Goal: Task Accomplishment & Management: Complete application form

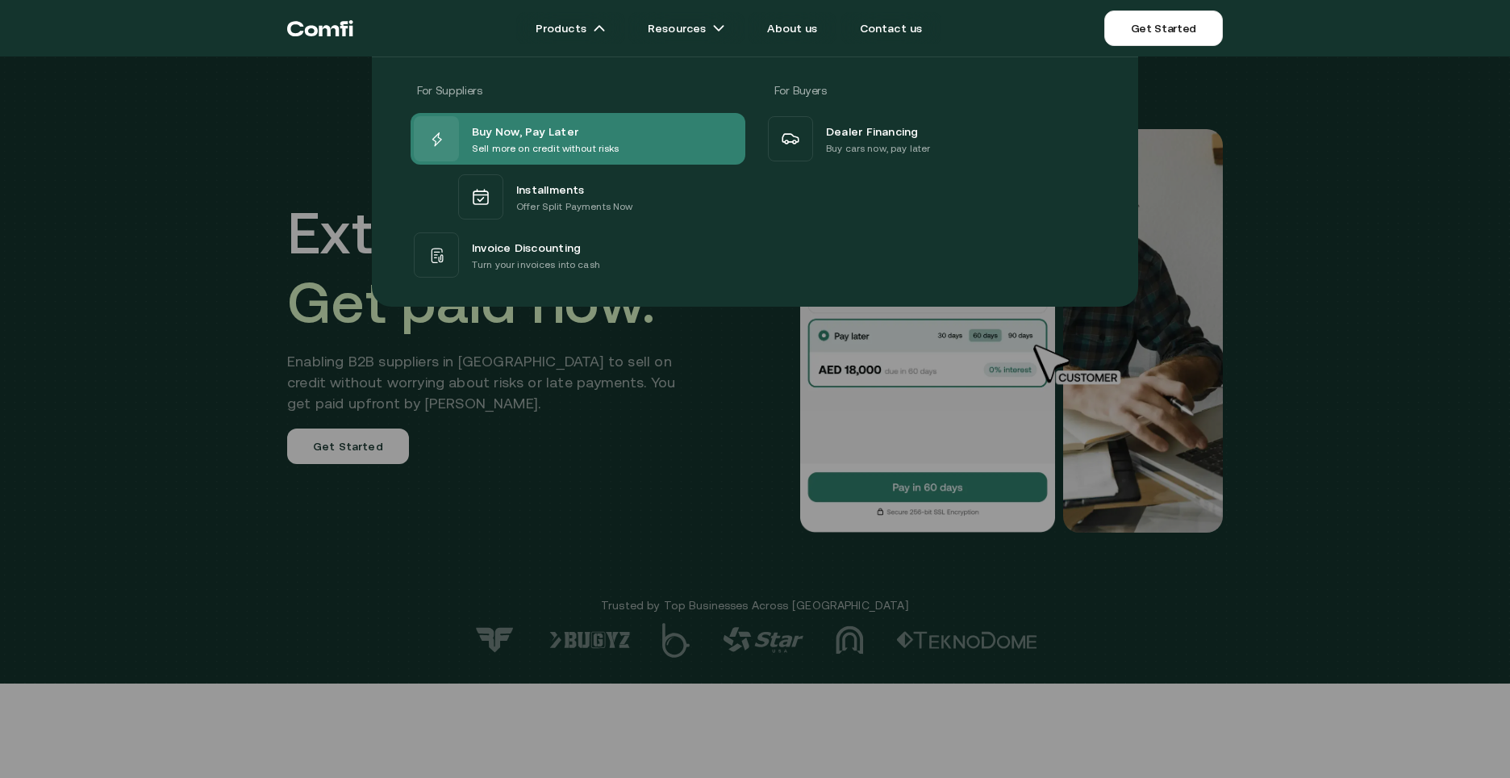
click at [537, 136] on span "Buy Now, Pay Later" at bounding box center [525, 130] width 106 height 19
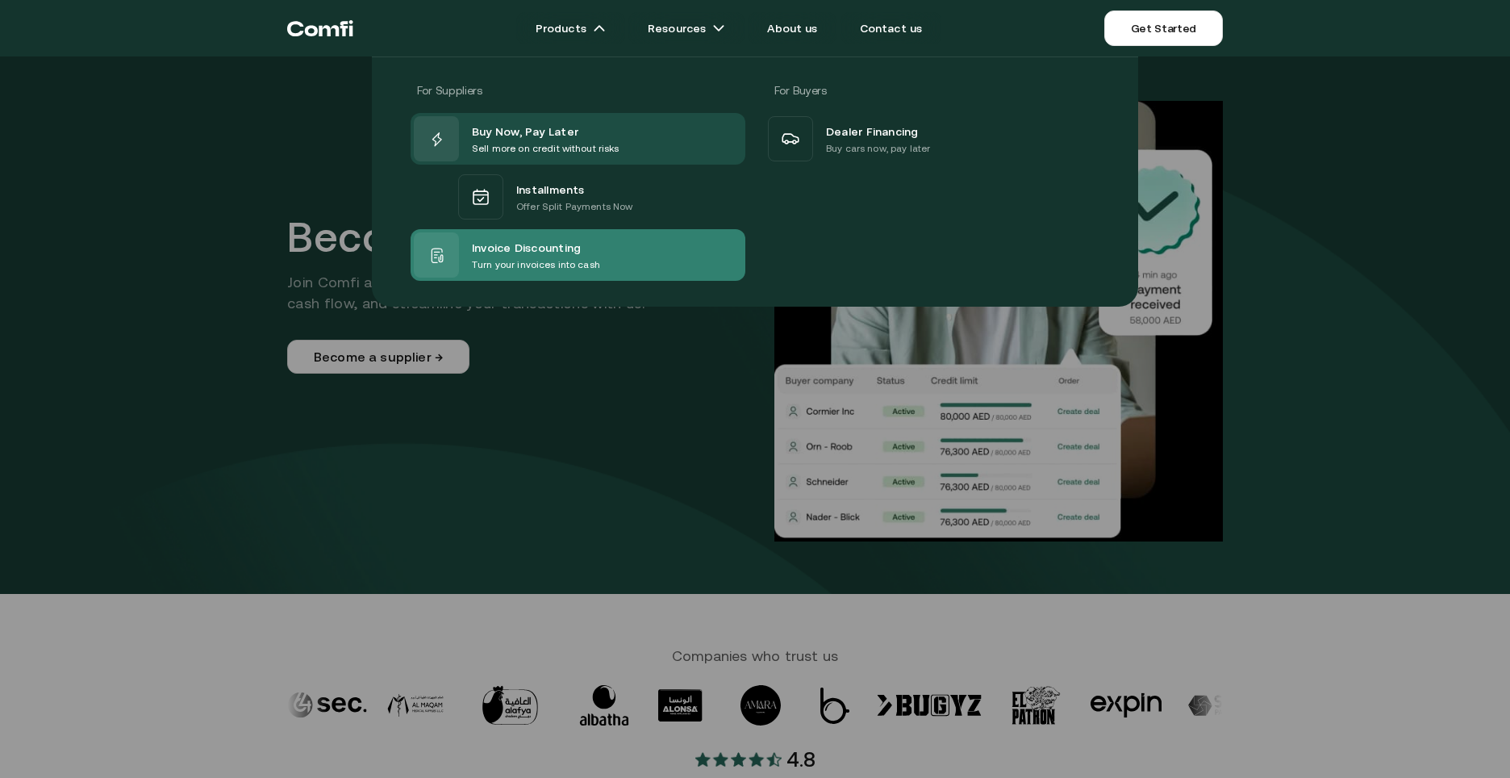
click at [516, 265] on p "Turn your invoices into cash" at bounding box center [536, 265] width 128 height 16
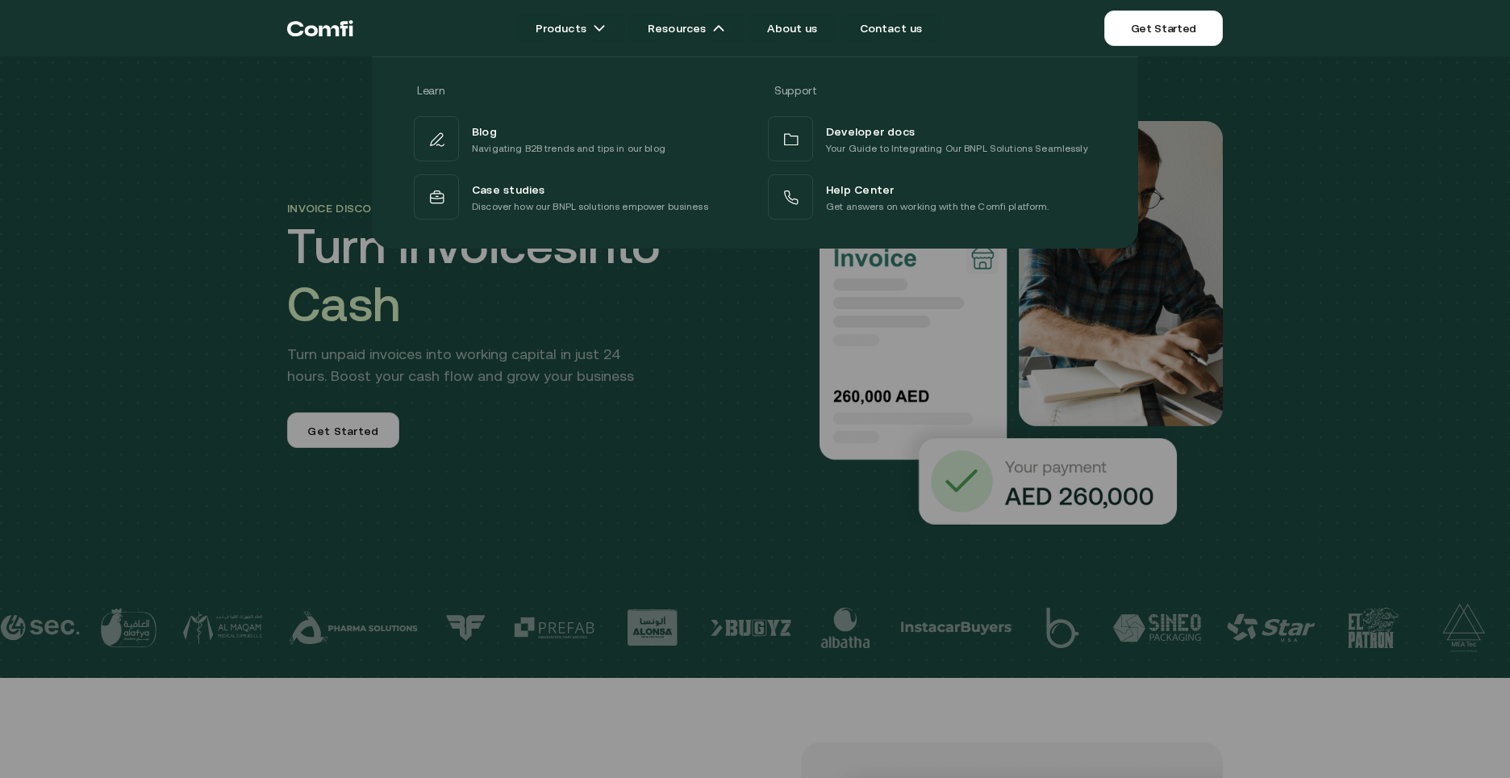
click at [1318, 166] on div "Learn Support Blog Navigating B2B trends and tips in our blog Developer docs Yo…" at bounding box center [755, 146] width 1510 height 204
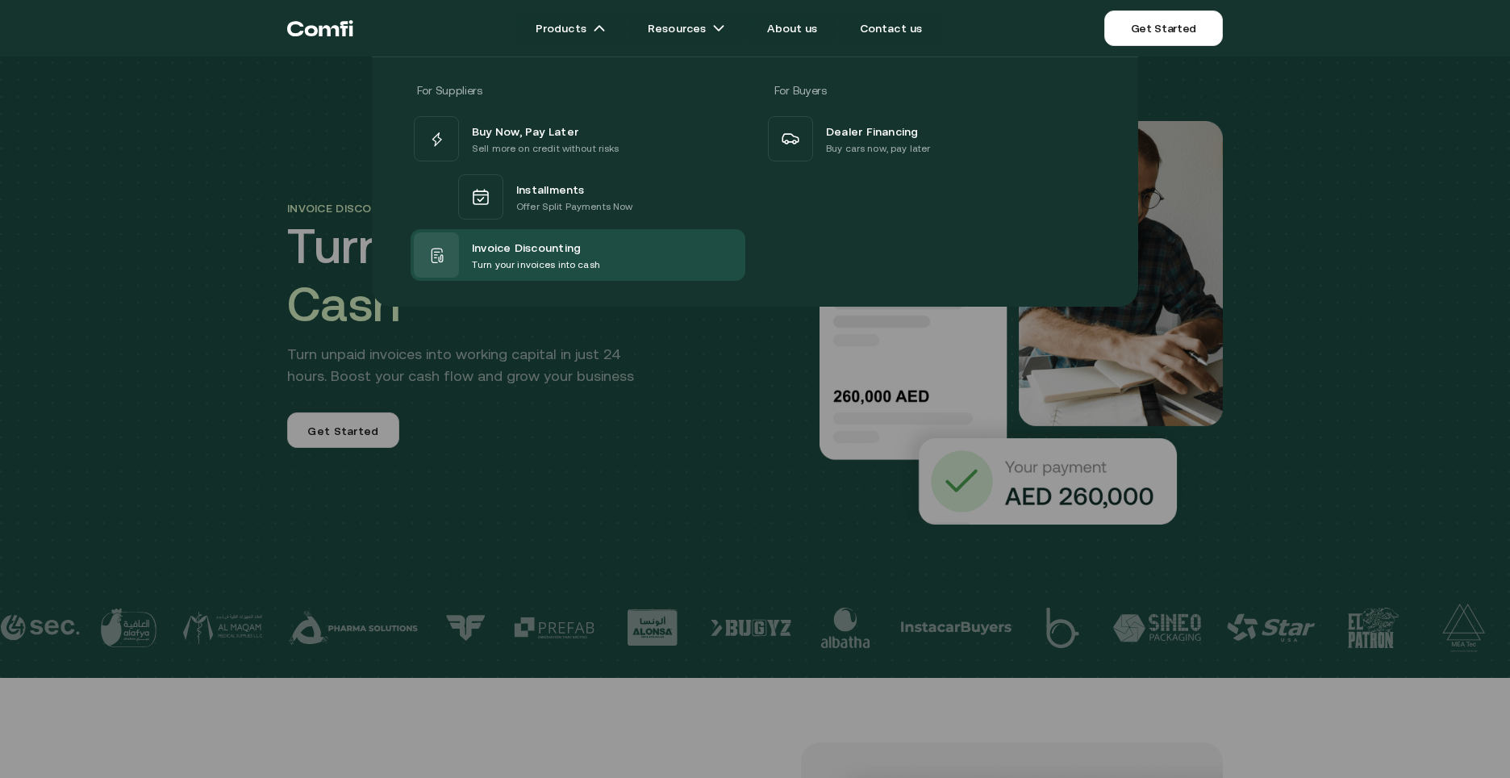
click at [1329, 149] on div "For Suppliers For Buyers Buy Now, Pay Later Sell more on credit without risks I…" at bounding box center [755, 175] width 1510 height 262
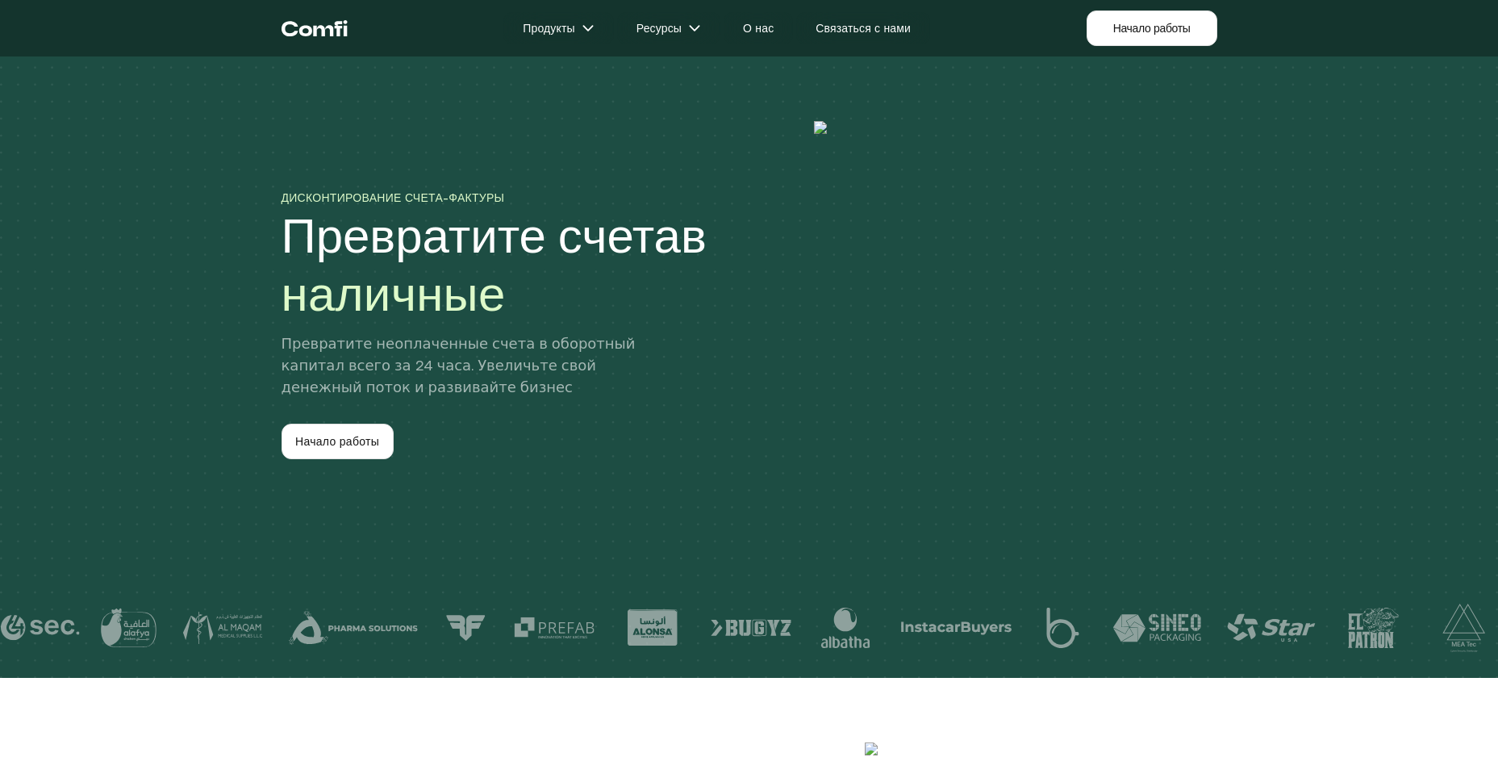
click at [1388, 165] on div "Дисконтирование счета-фактуры Превратите счета в наличные Превратите неоплаченн…" at bounding box center [749, 339] width 1498 height 678
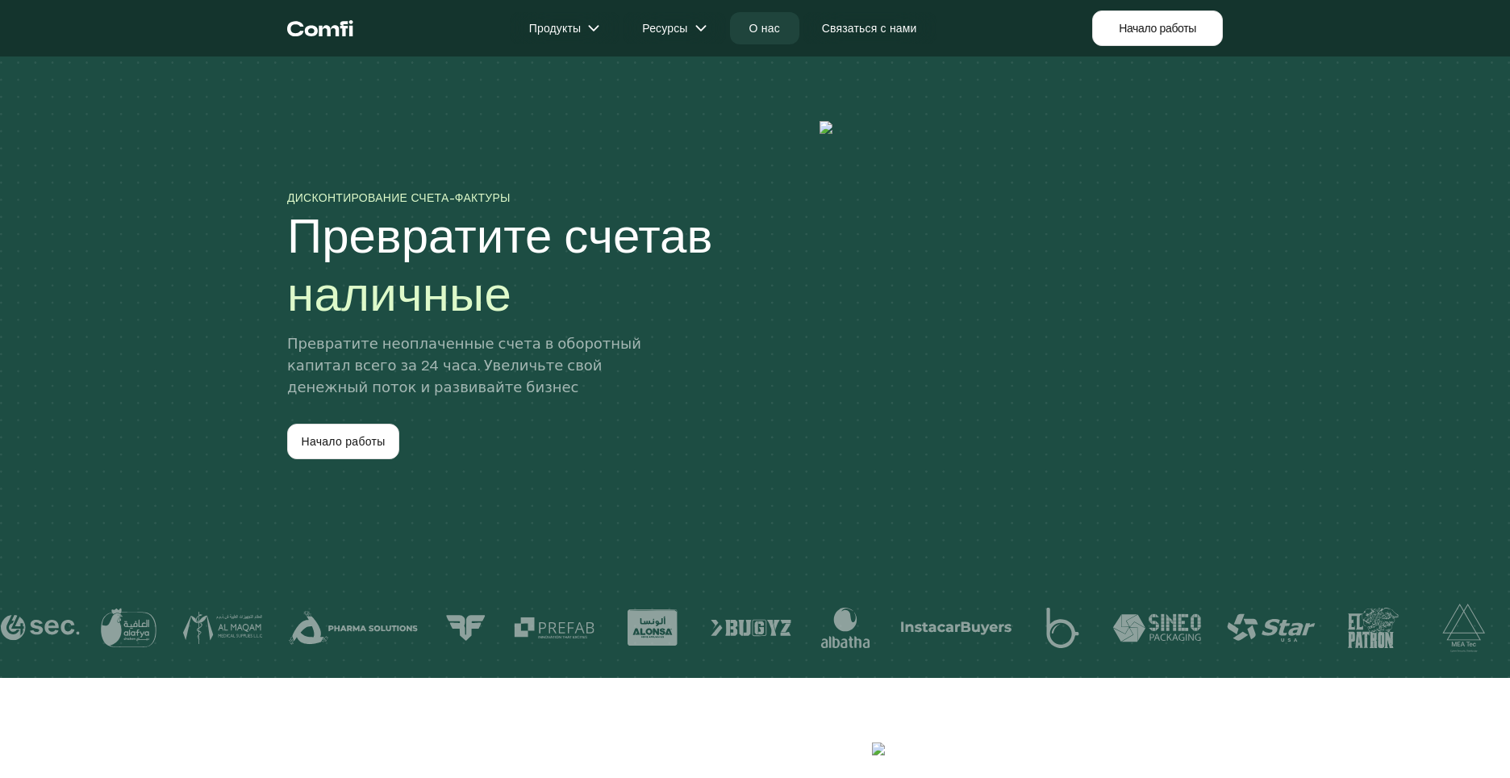
click at [775, 30] on link "О нас" at bounding box center [764, 28] width 69 height 32
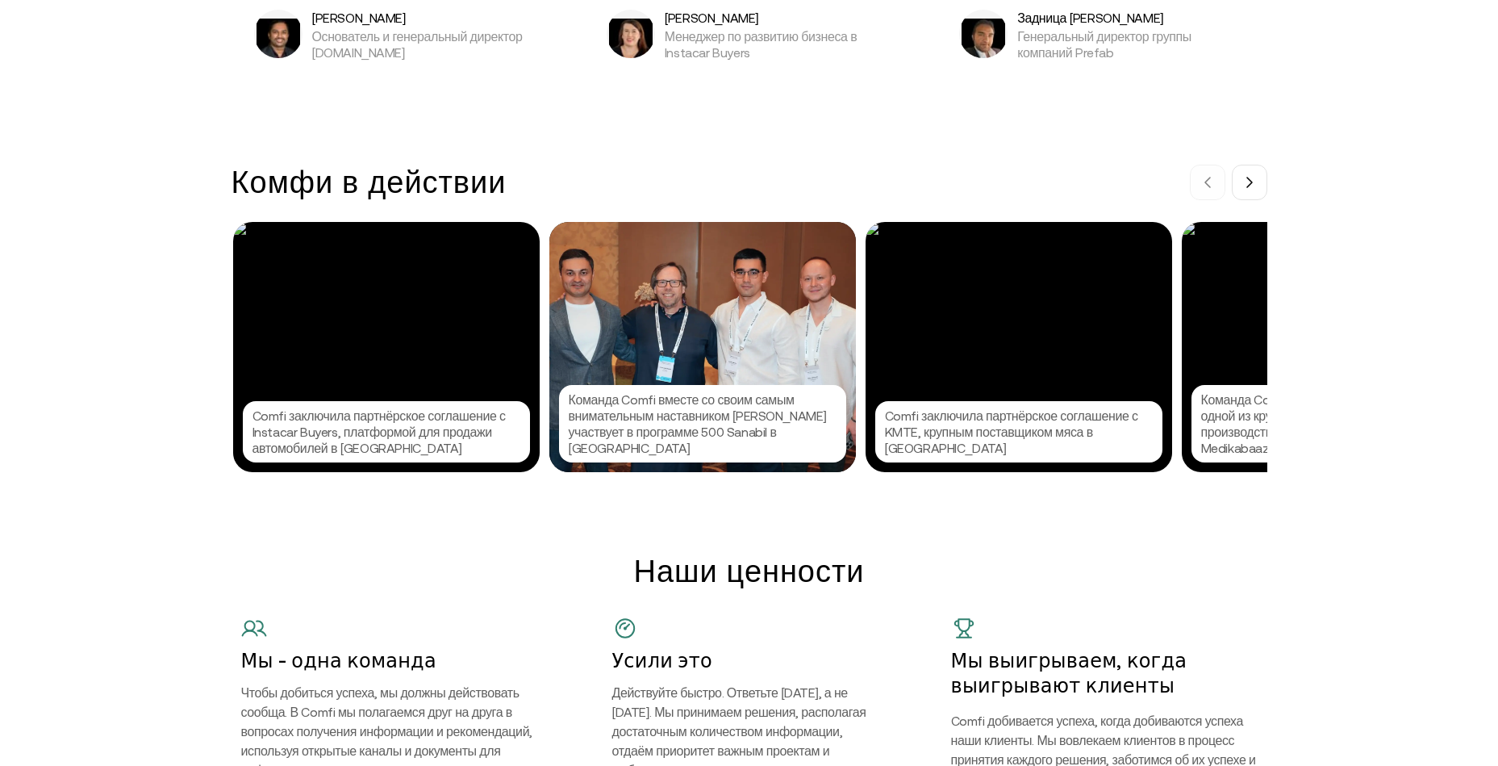
scroll to position [1694, 0]
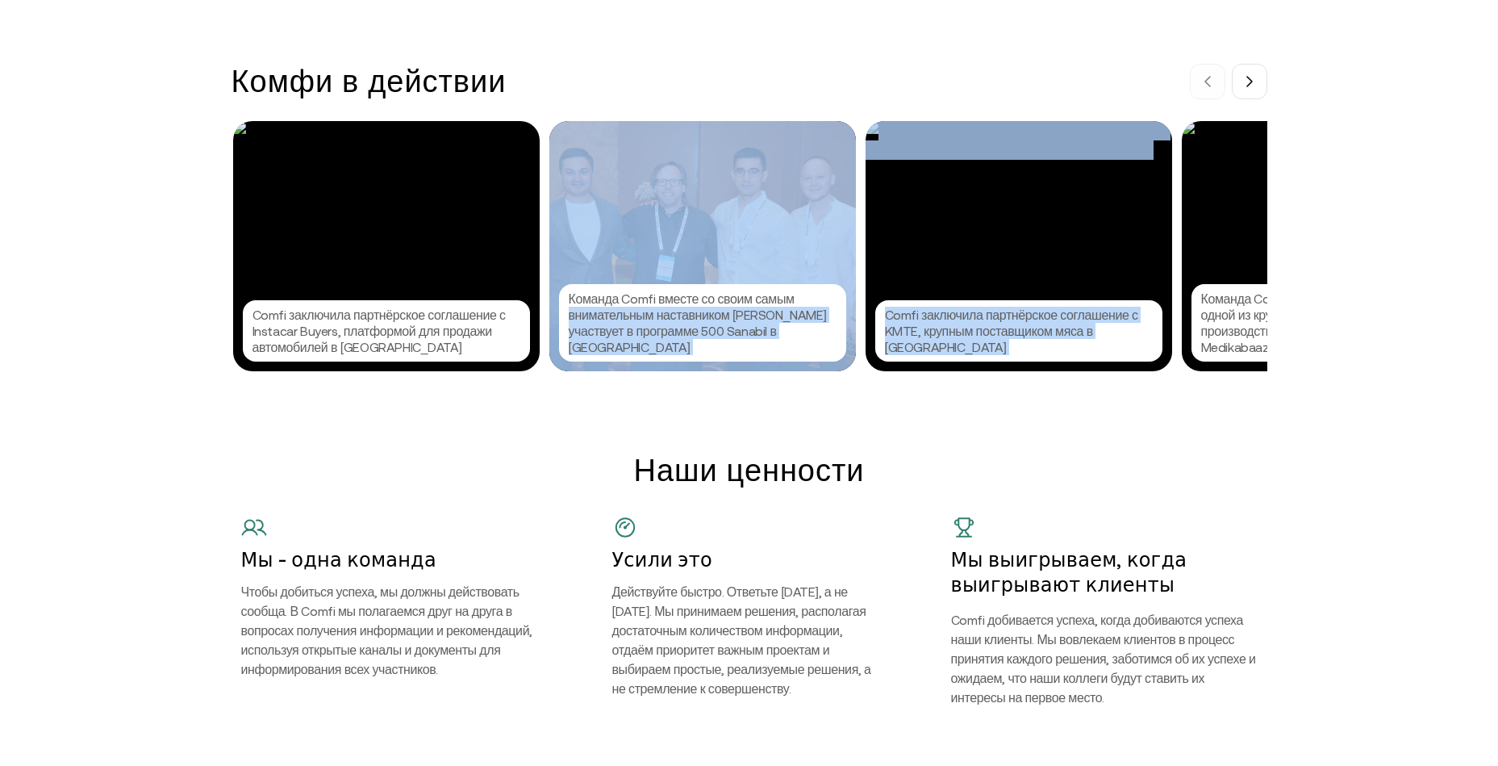
drag, startPoint x: 1189, startPoint y: 300, endPoint x: 831, endPoint y: 311, distance: 358.4
click at [831, 311] on div "Comfi заключила партнёрское соглашение с Instacar Buyers, платформой для продаж…" at bounding box center [749, 246] width 1033 height 250
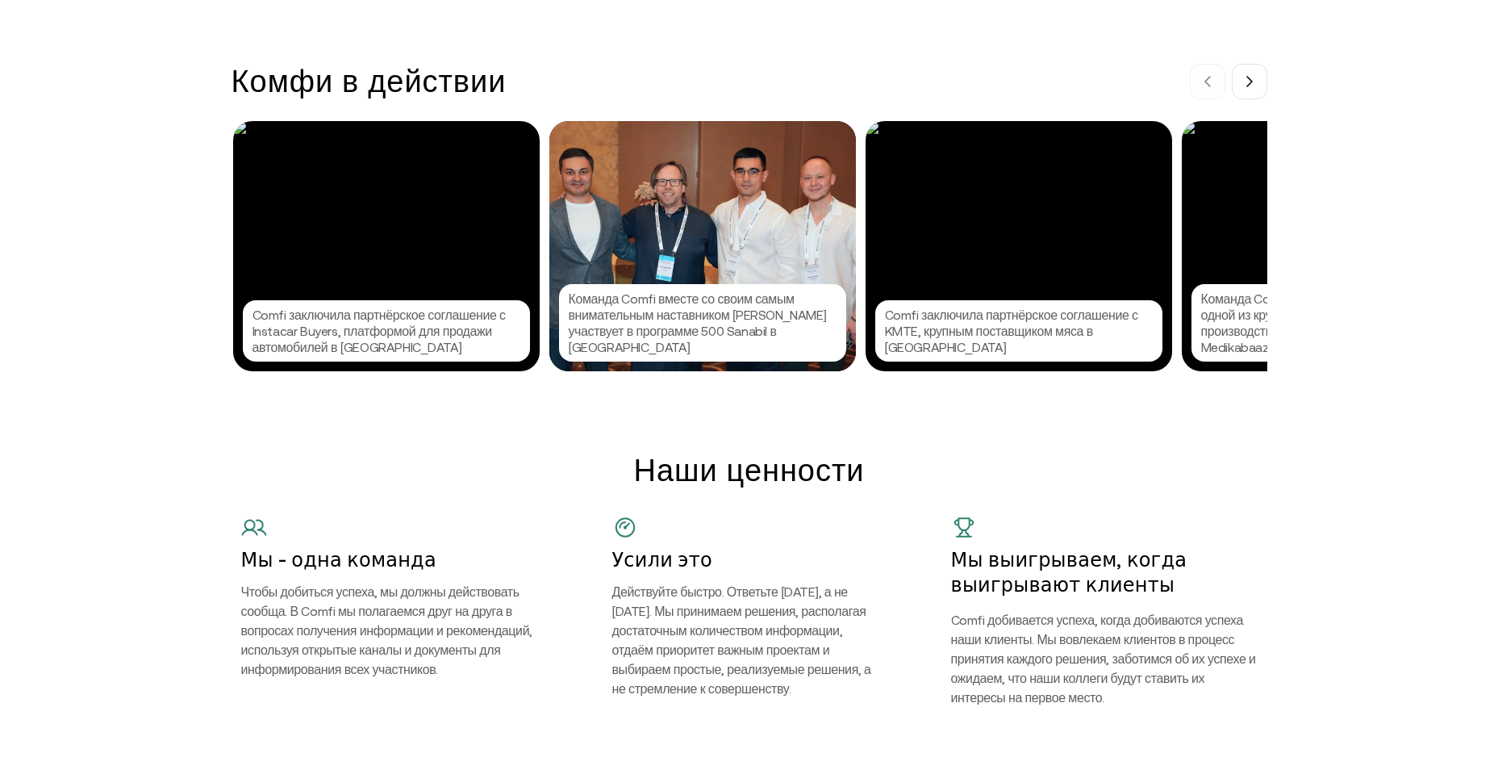
click at [1389, 403] on div "Наши ценности Мы - одна команда Чтобы добиться успеха, мы должны действовать со…" at bounding box center [749, 539] width 1498 height 336
click at [1260, 99] on button at bounding box center [1249, 81] width 35 height 35
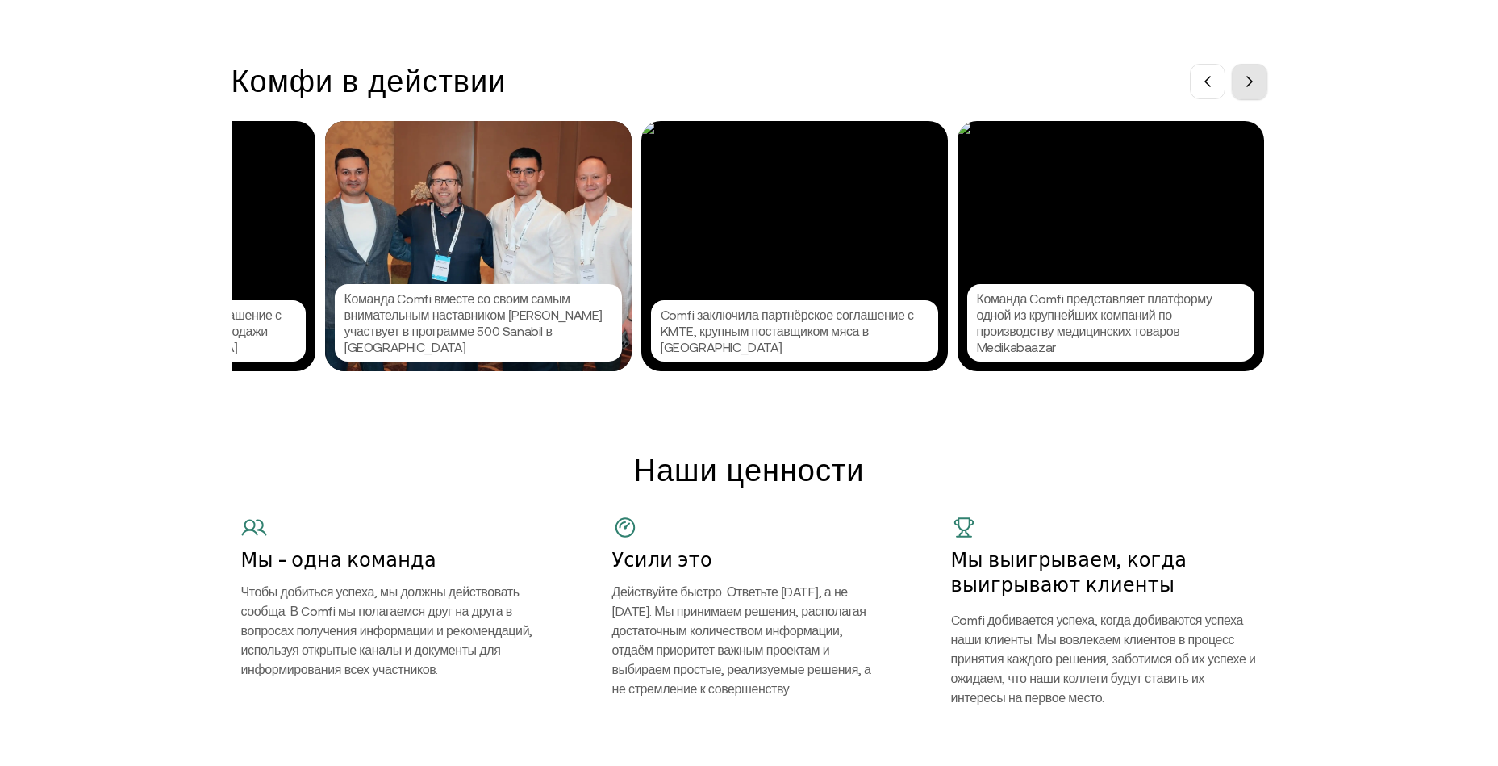
scroll to position [0, 242]
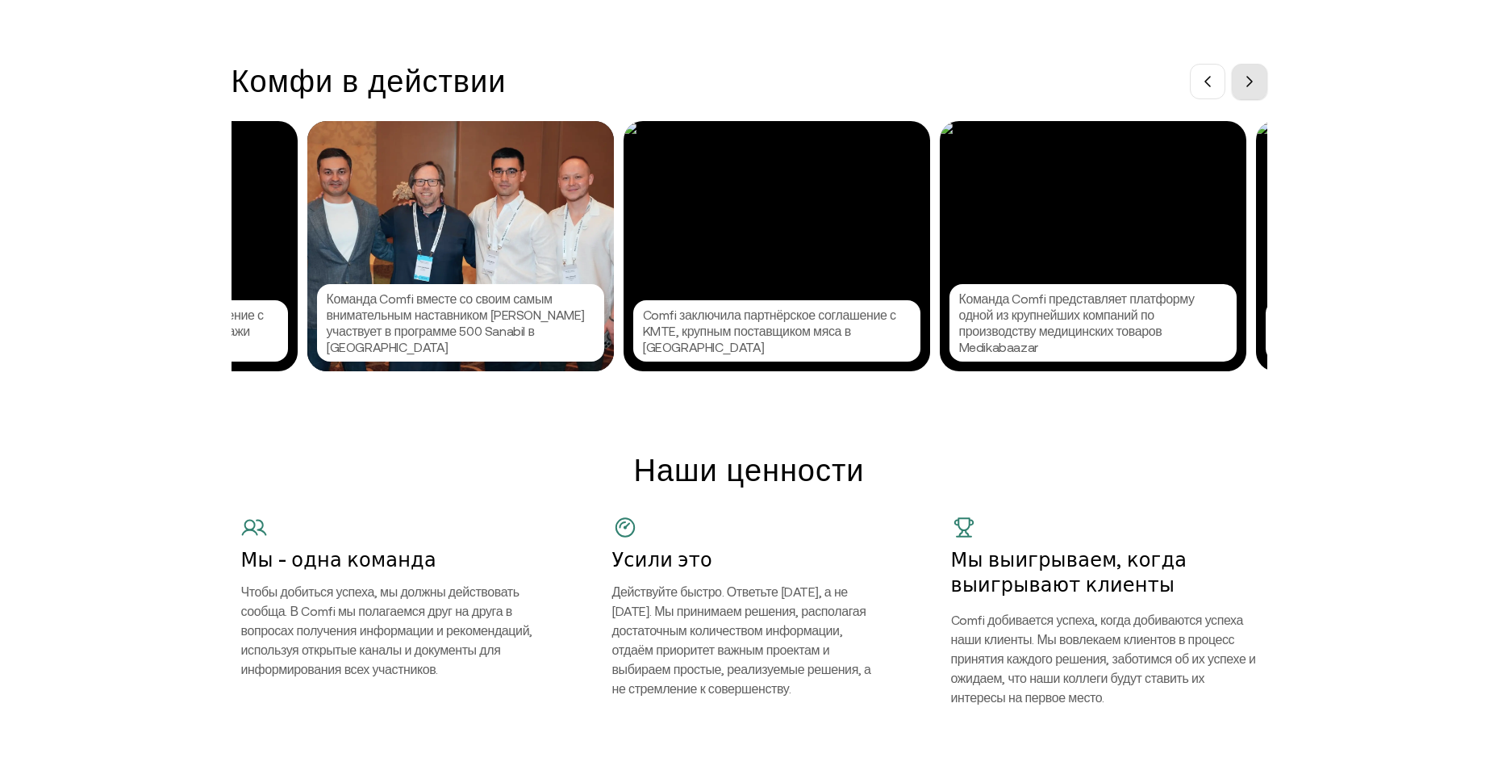
click at [1252, 86] on icon at bounding box center [1249, 82] width 5 height 10
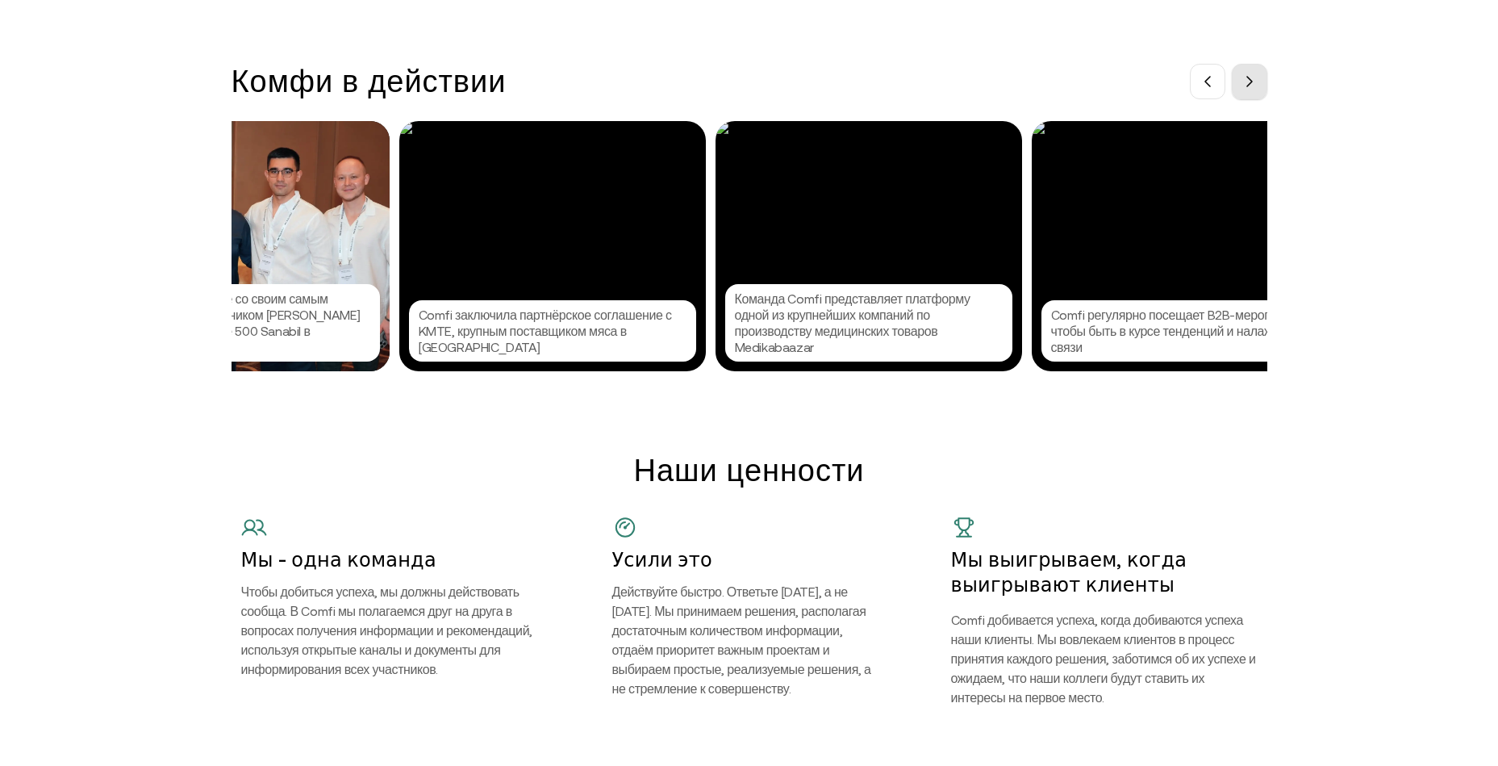
scroll to position [0, 484]
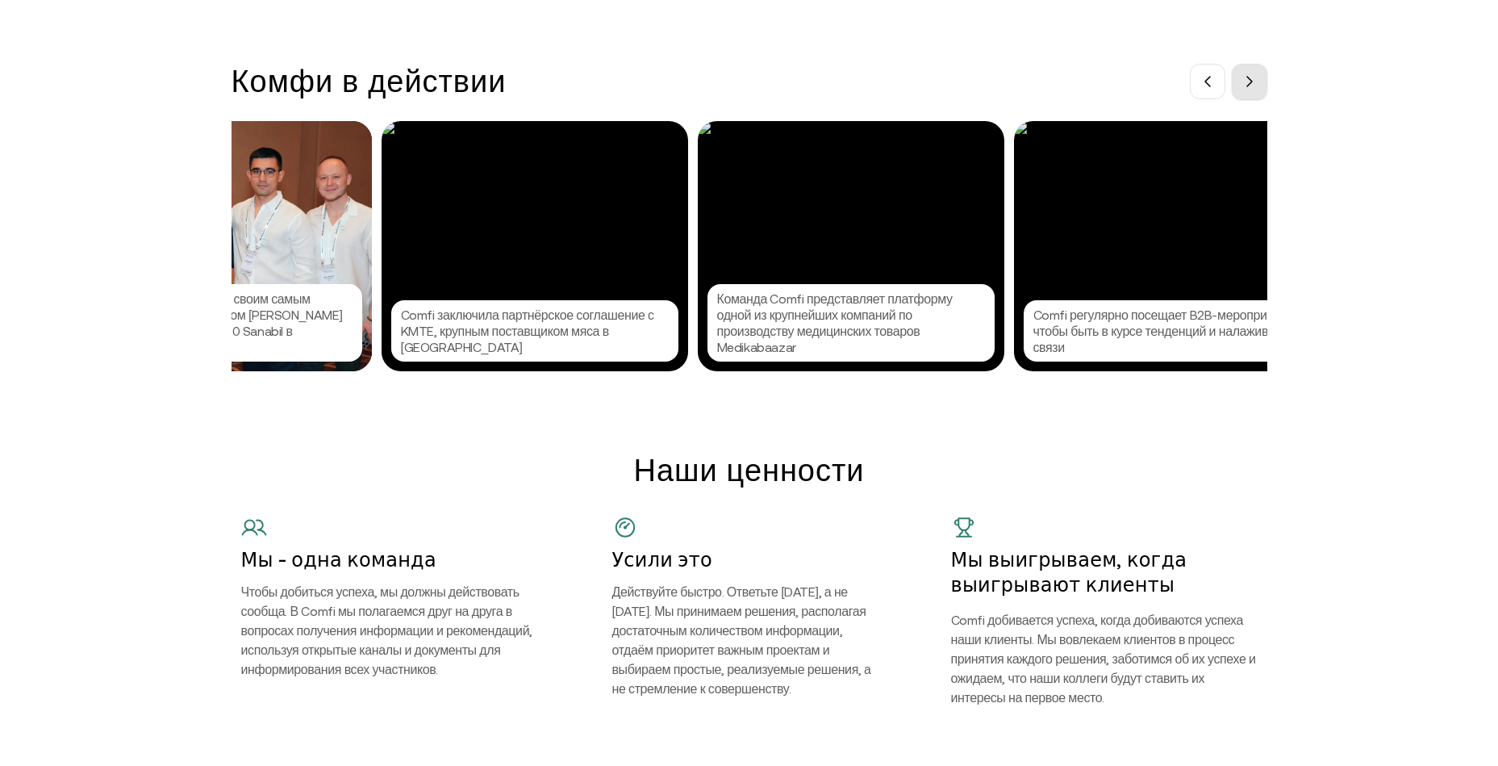
click at [1255, 88] on icon at bounding box center [1249, 81] width 13 height 13
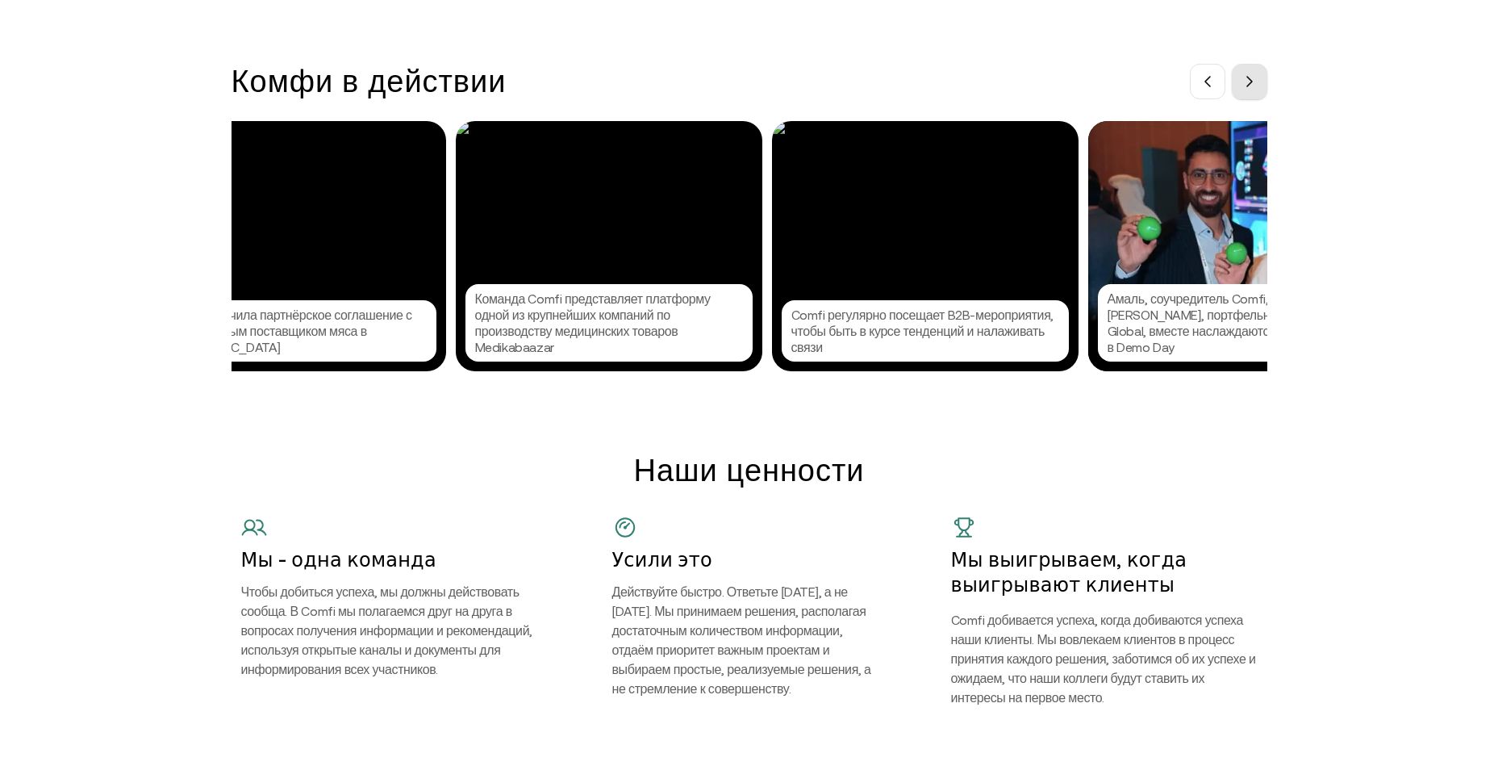
click at [1255, 88] on icon at bounding box center [1249, 81] width 13 height 13
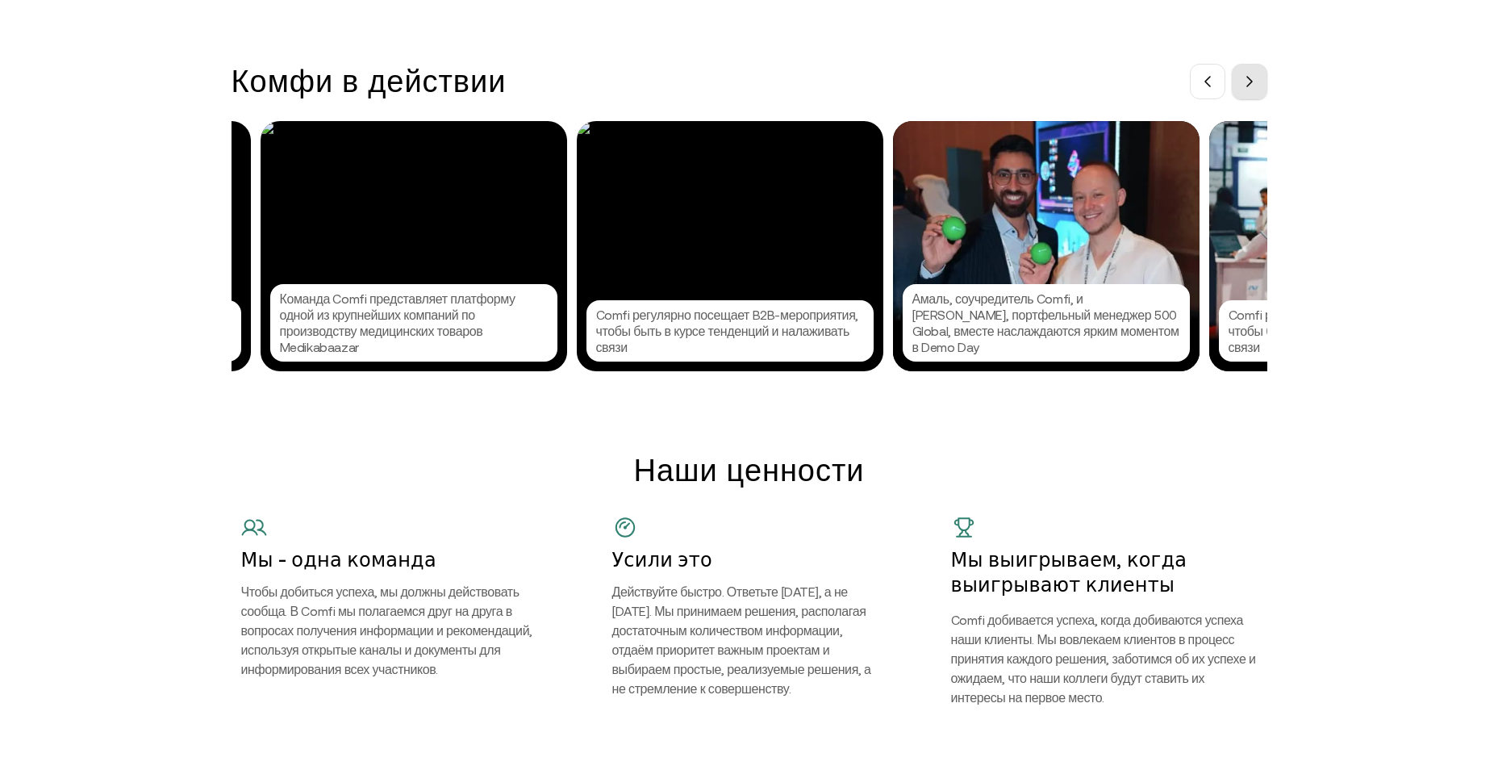
scroll to position [0, 968]
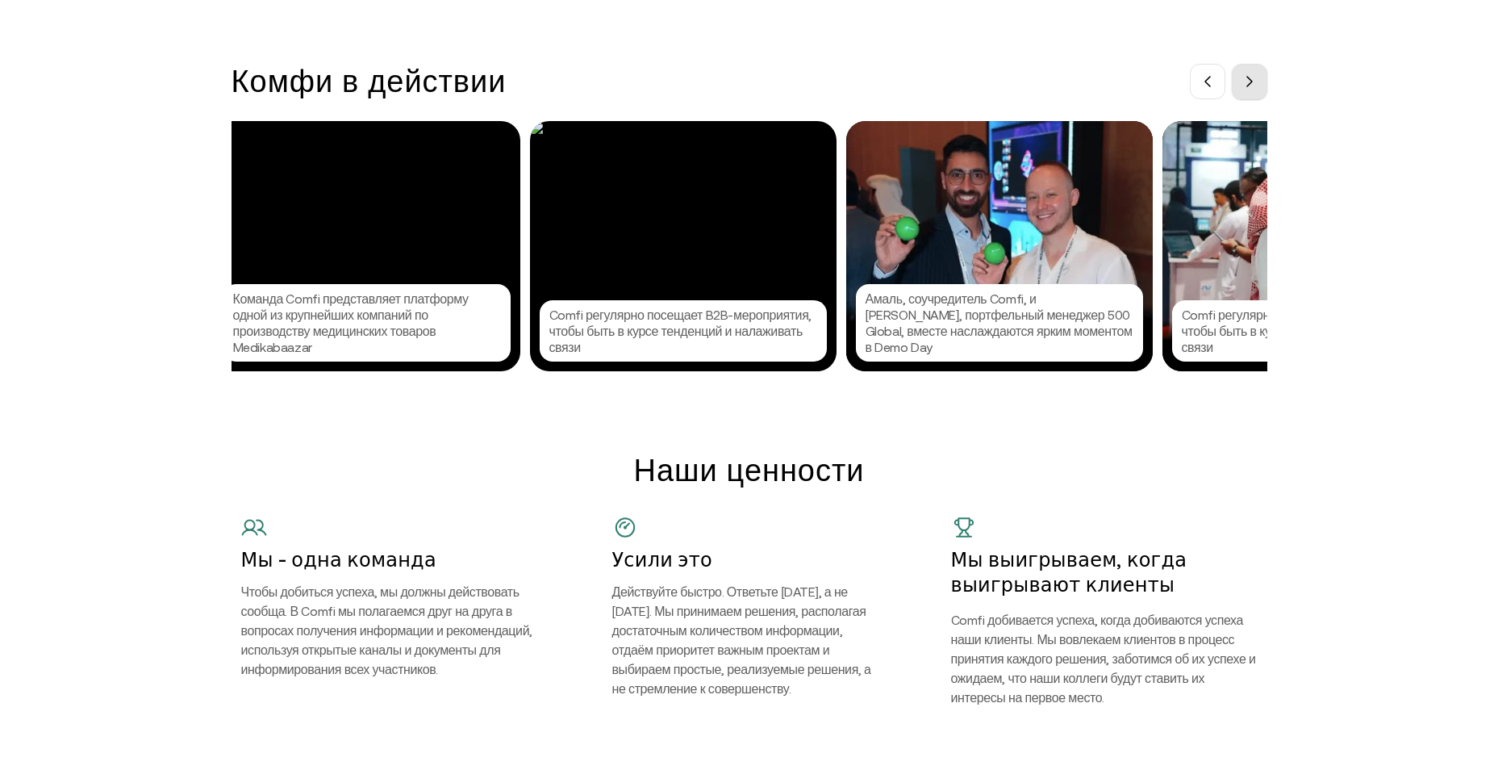
click at [1255, 88] on icon at bounding box center [1249, 81] width 13 height 13
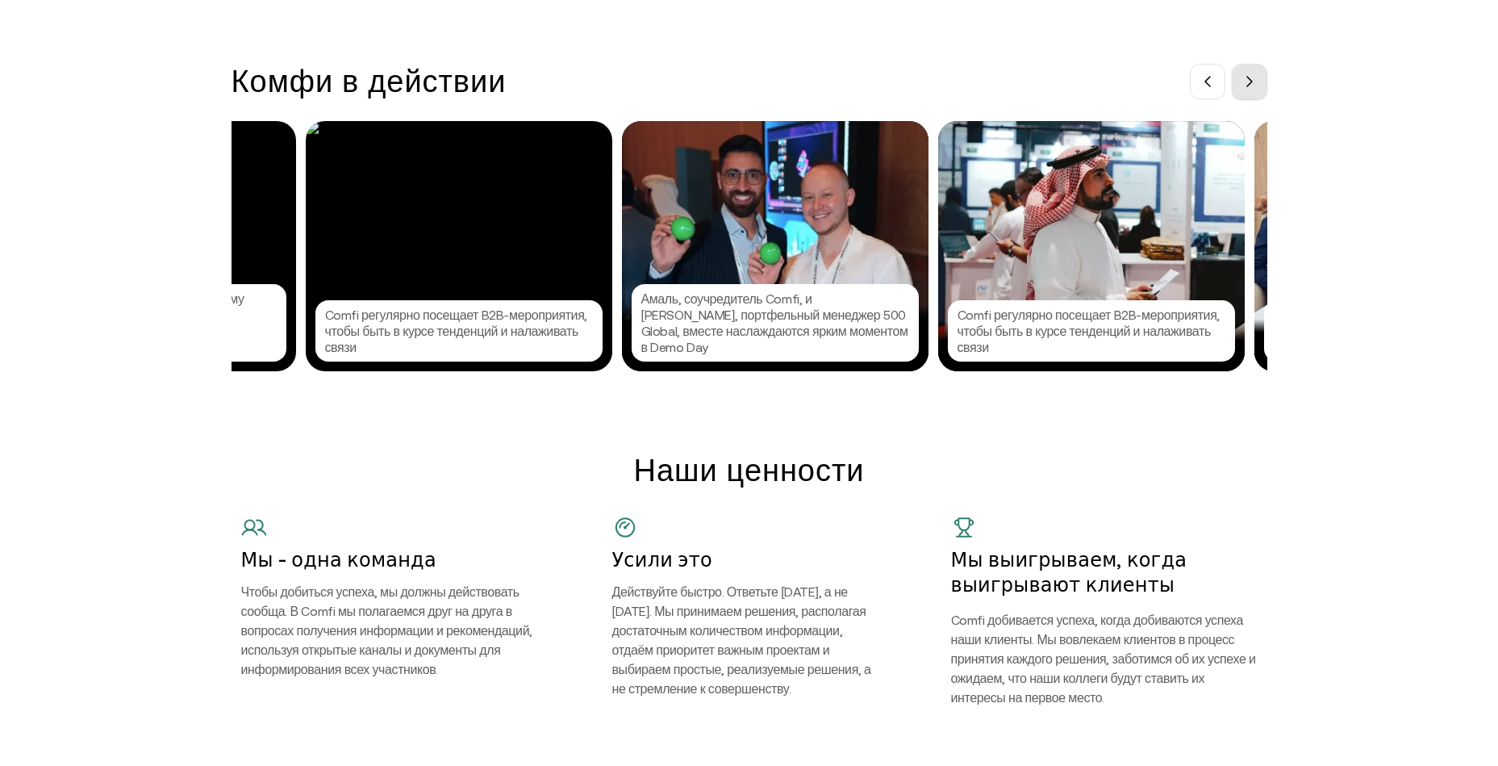
scroll to position [0, 1210]
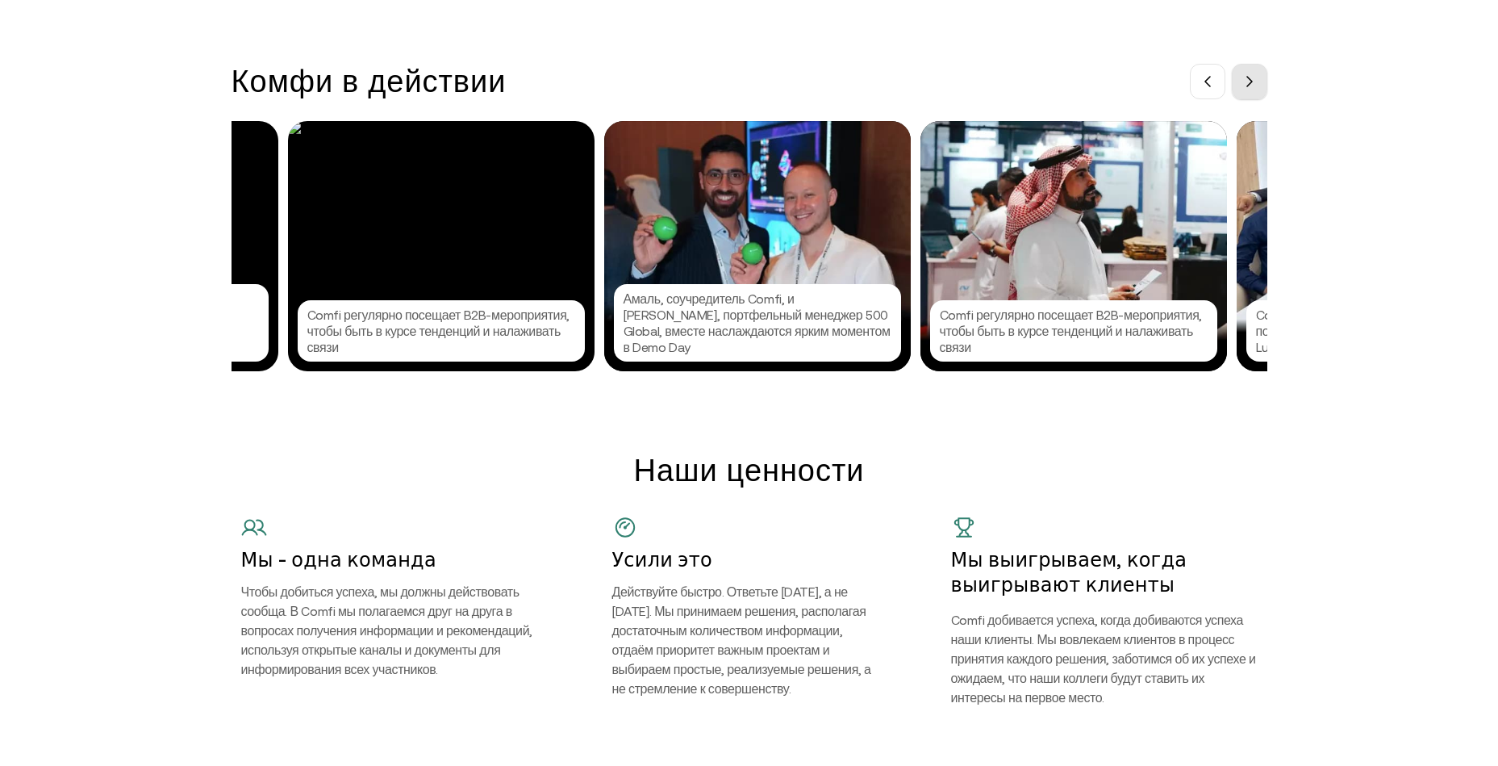
click at [1256, 88] on icon at bounding box center [1249, 81] width 13 height 13
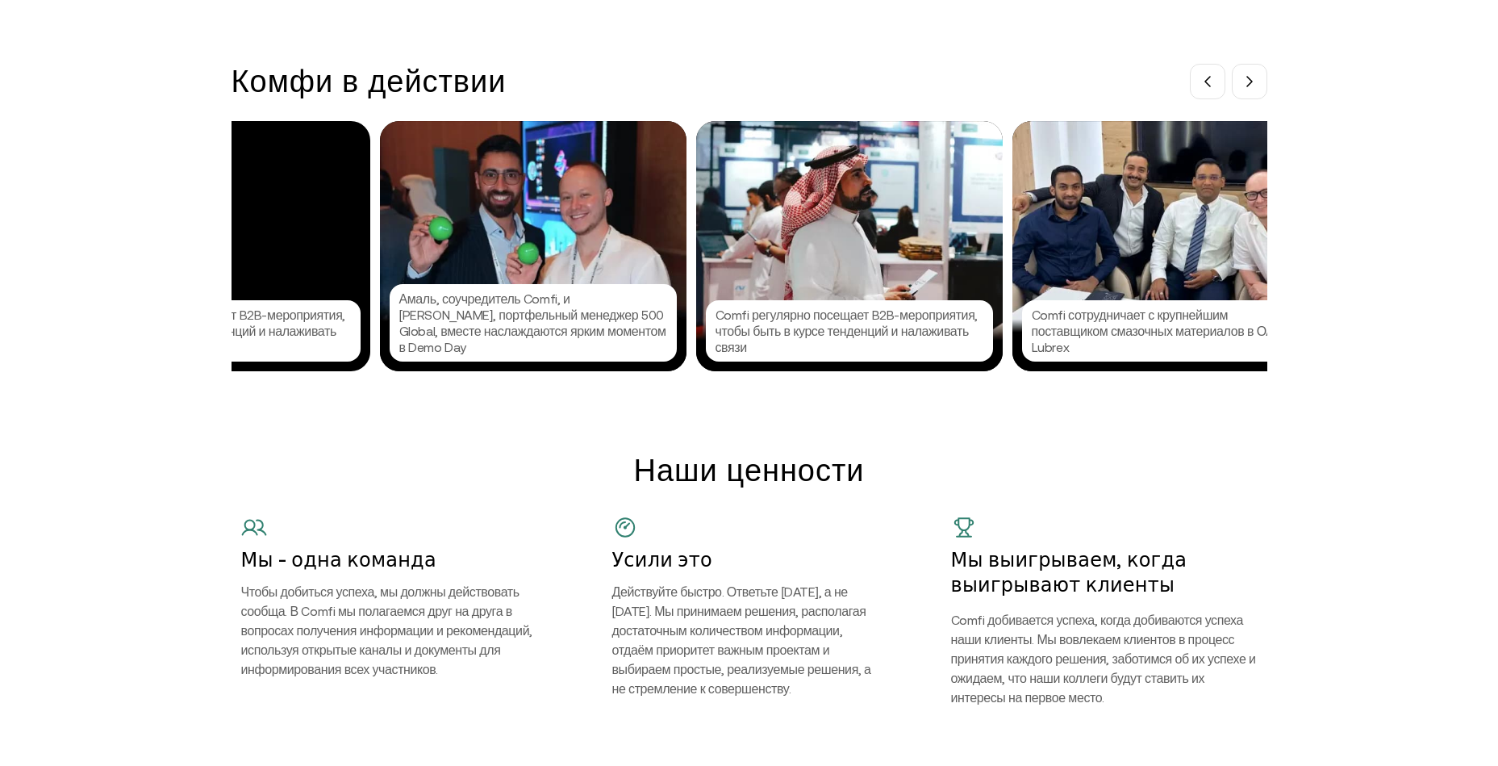
scroll to position [0, 1452]
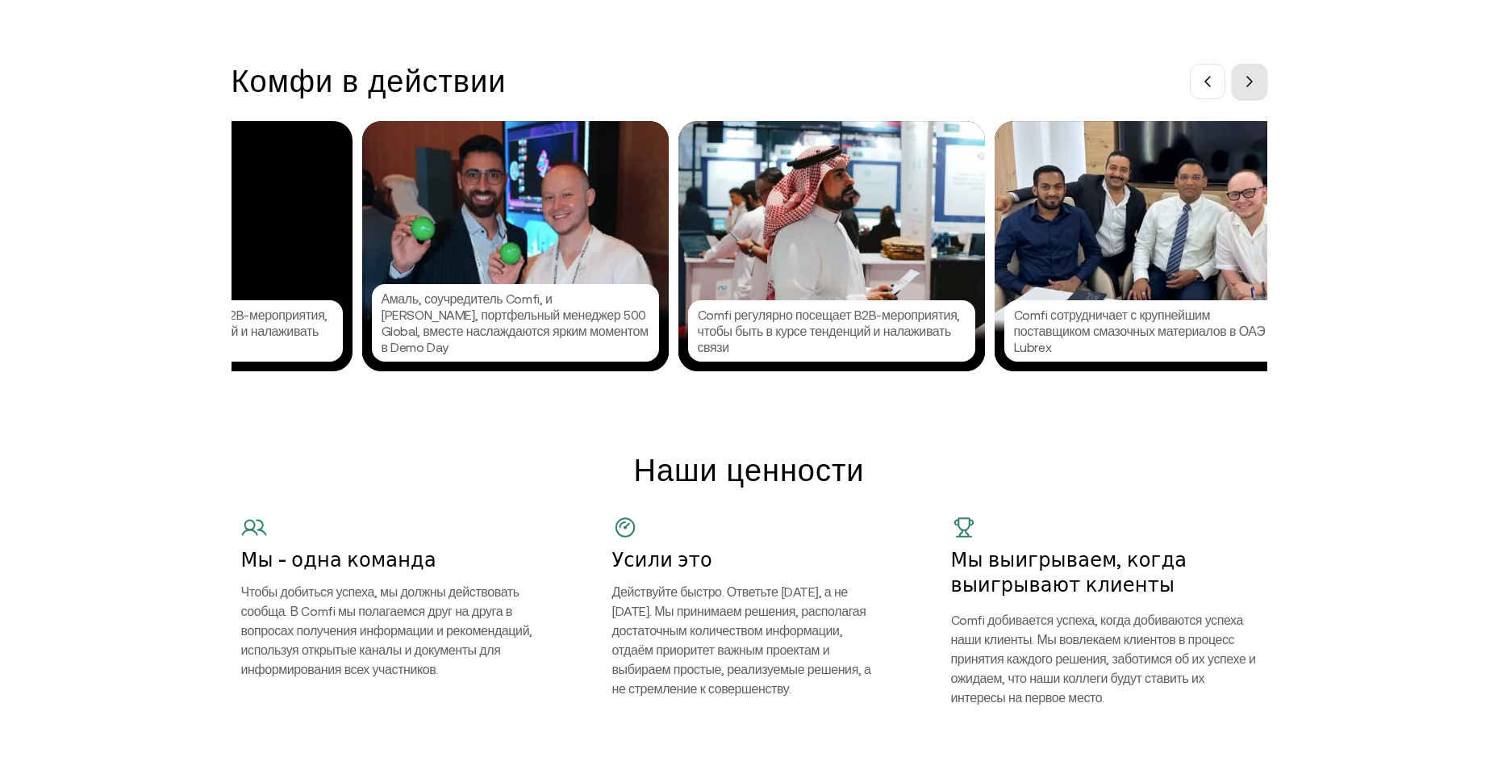
click at [1256, 88] on icon at bounding box center [1249, 81] width 13 height 13
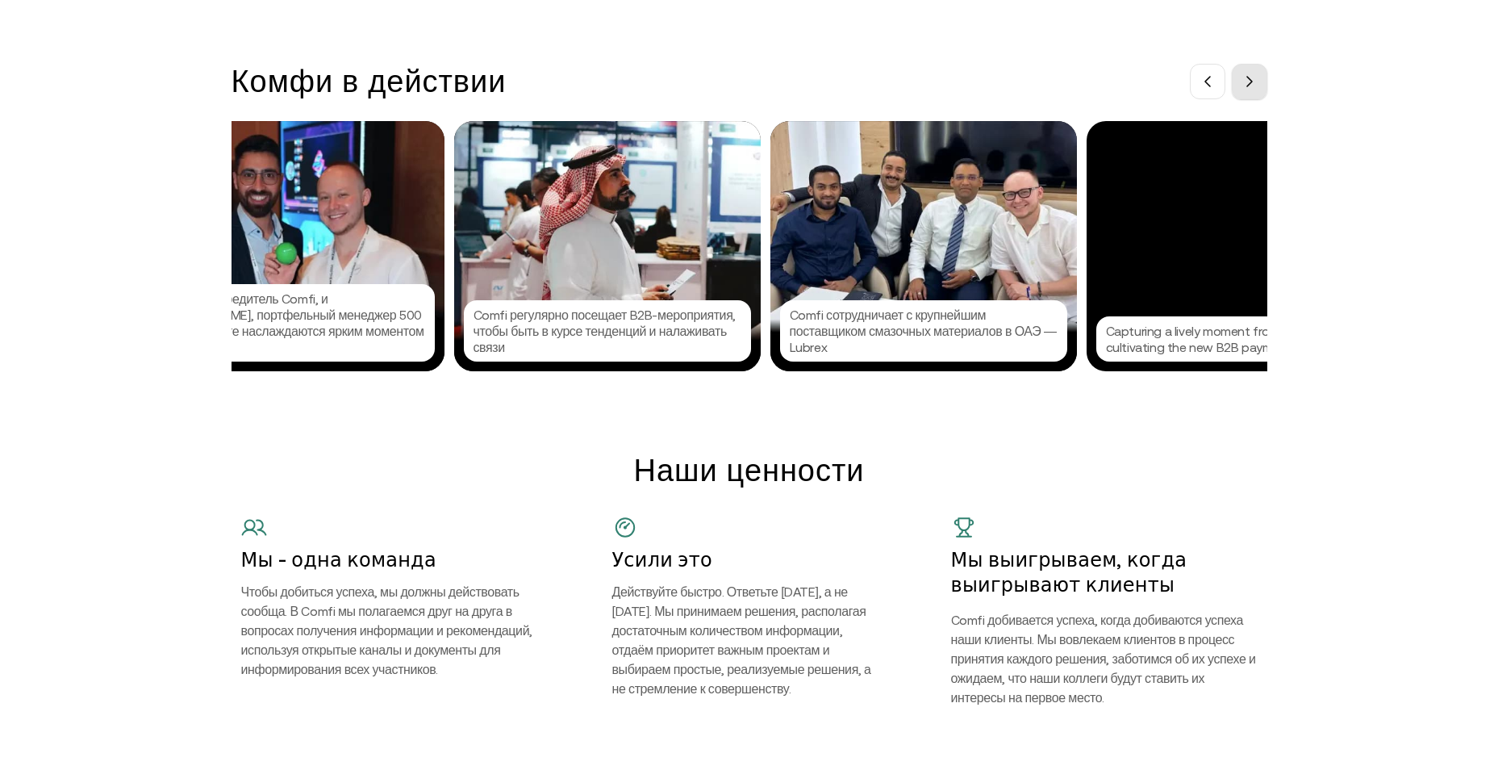
scroll to position [0, 1694]
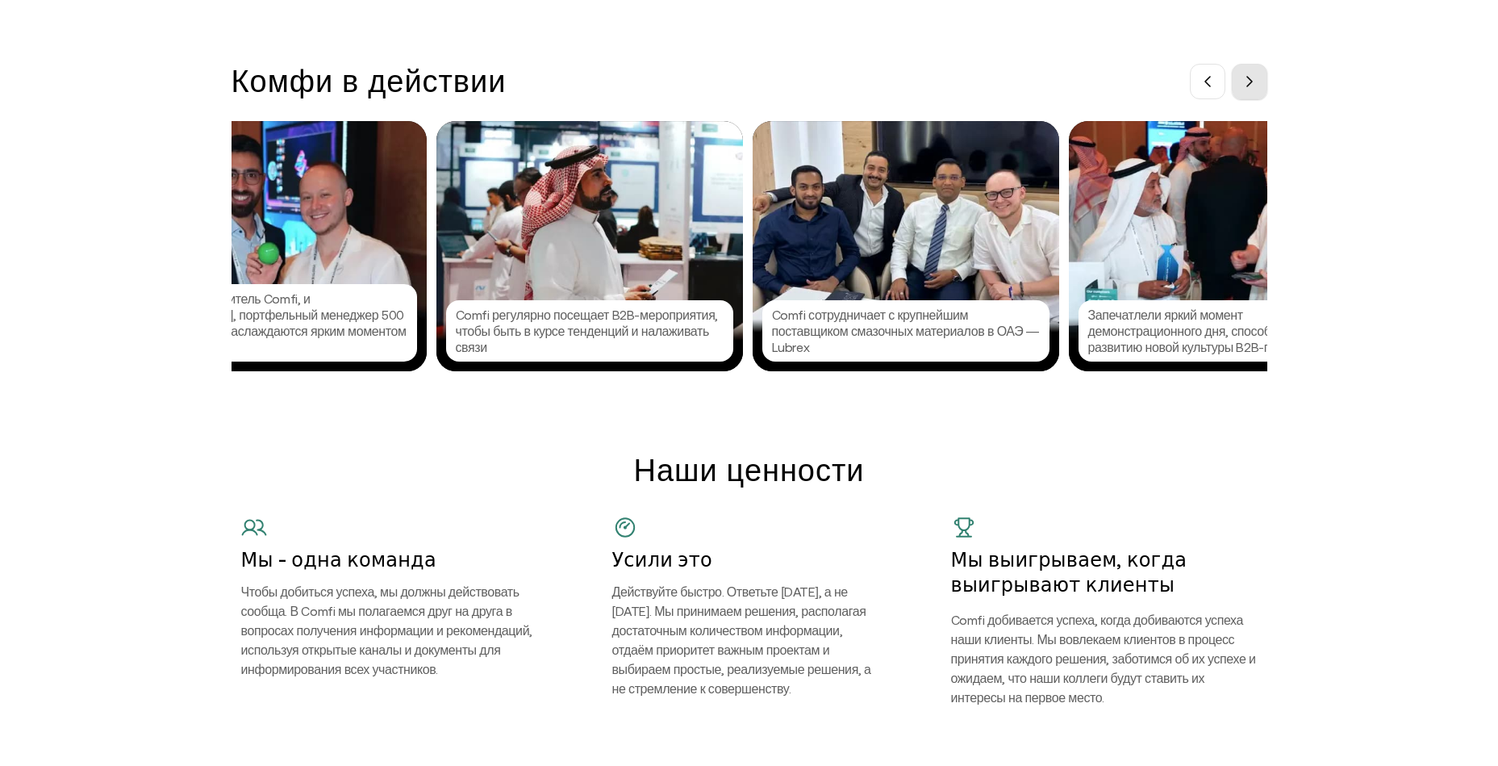
click at [1256, 88] on icon at bounding box center [1249, 81] width 13 height 13
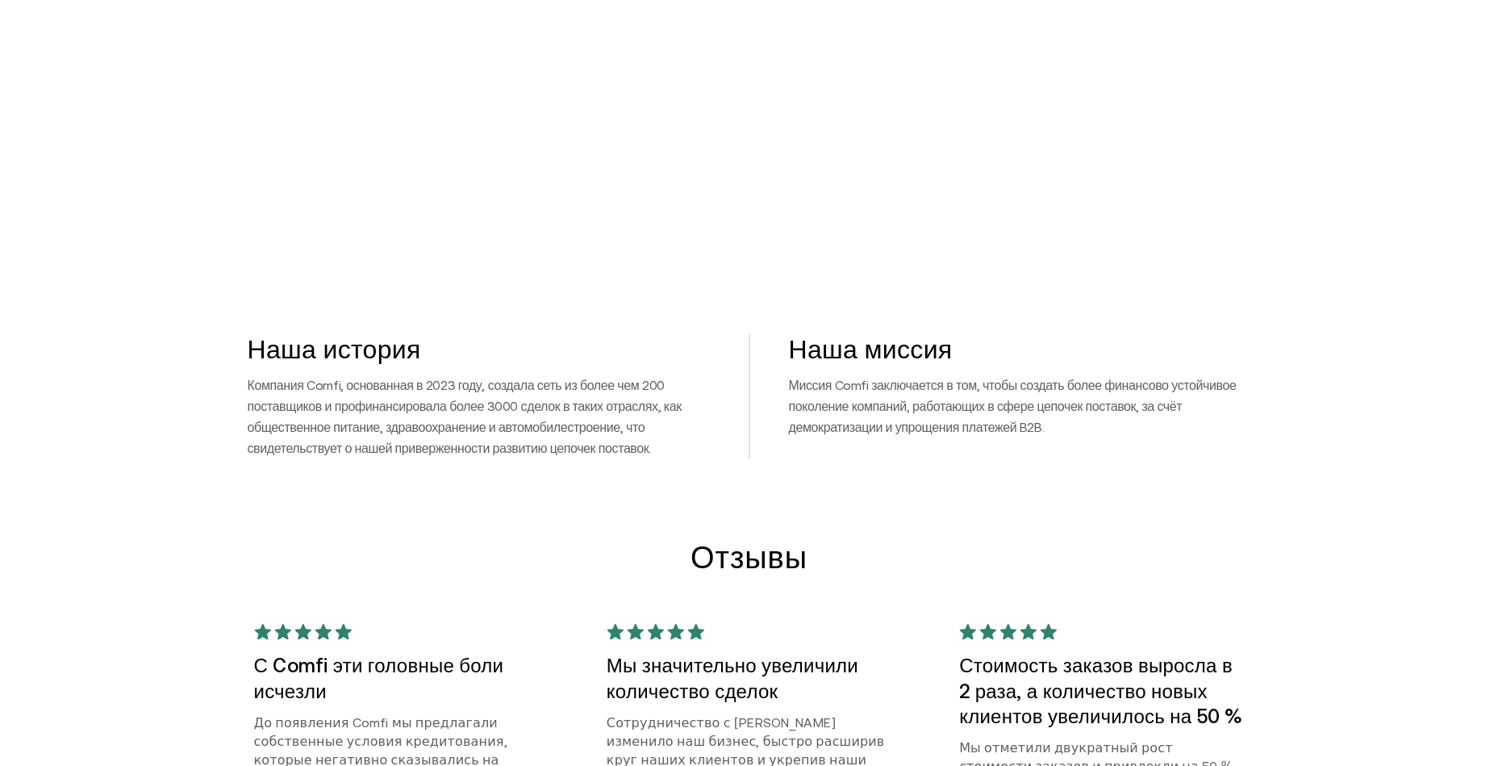
scroll to position [0, 0]
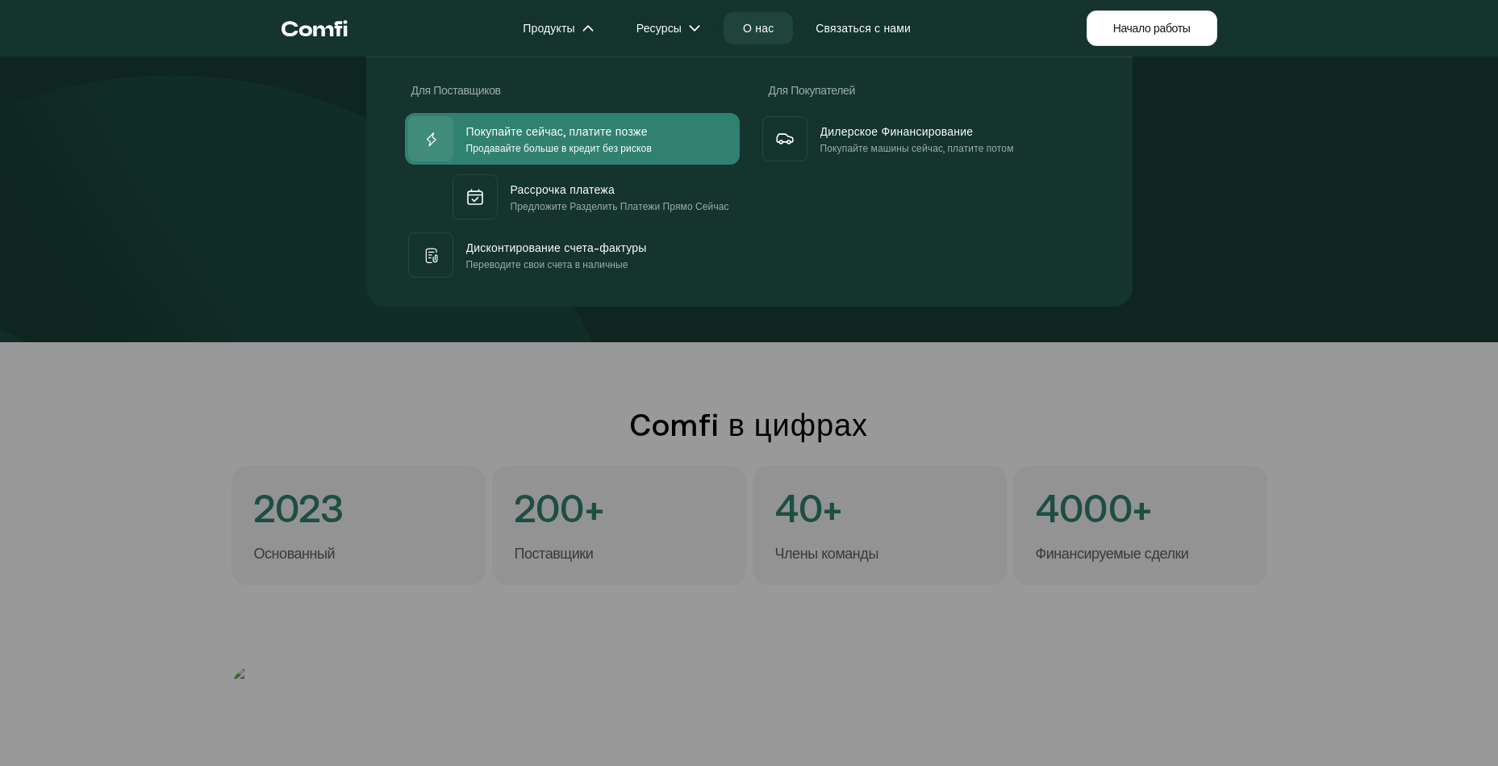
click at [530, 136] on span "Покупайте сейчас, платите позже" at bounding box center [557, 130] width 182 height 19
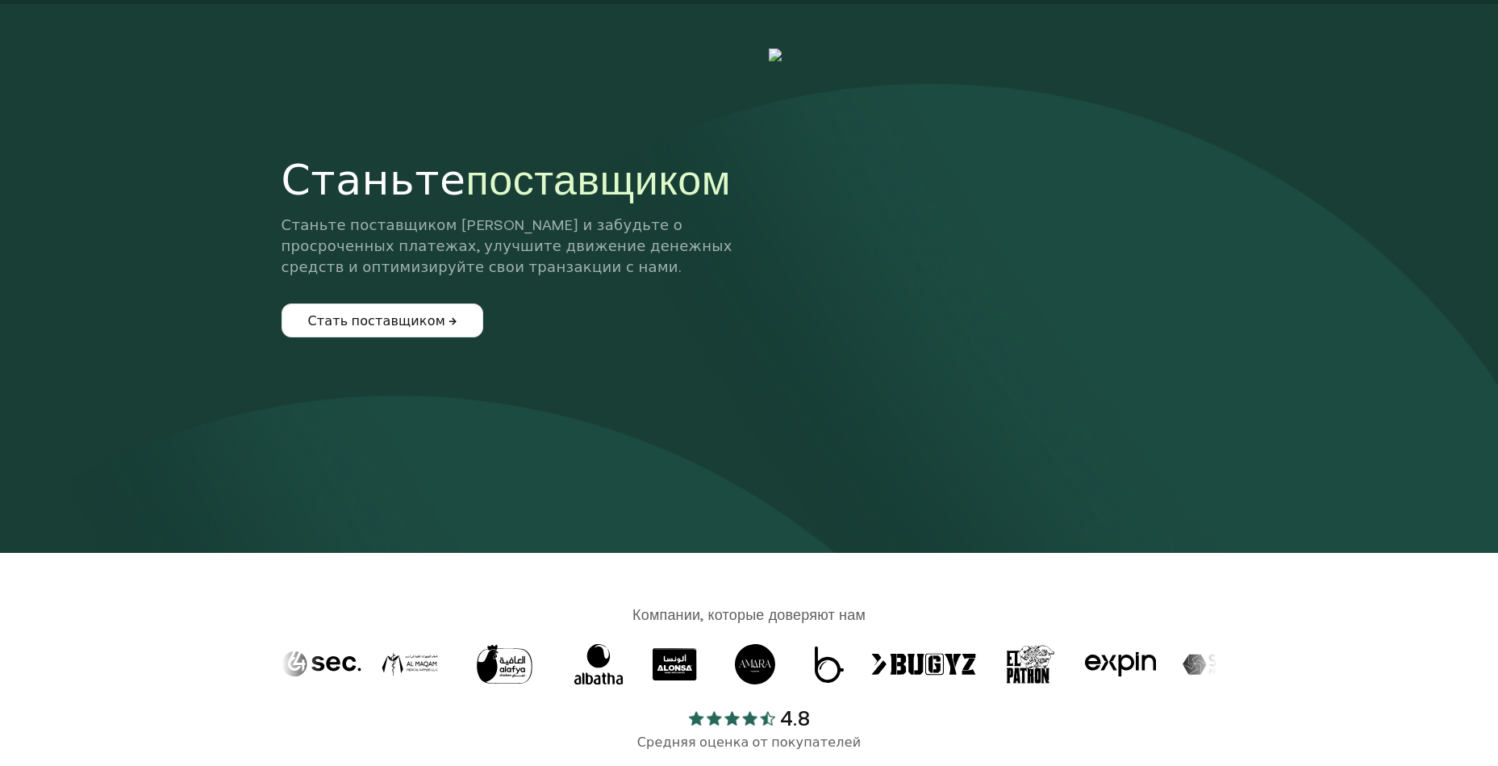
scroll to position [81, 0]
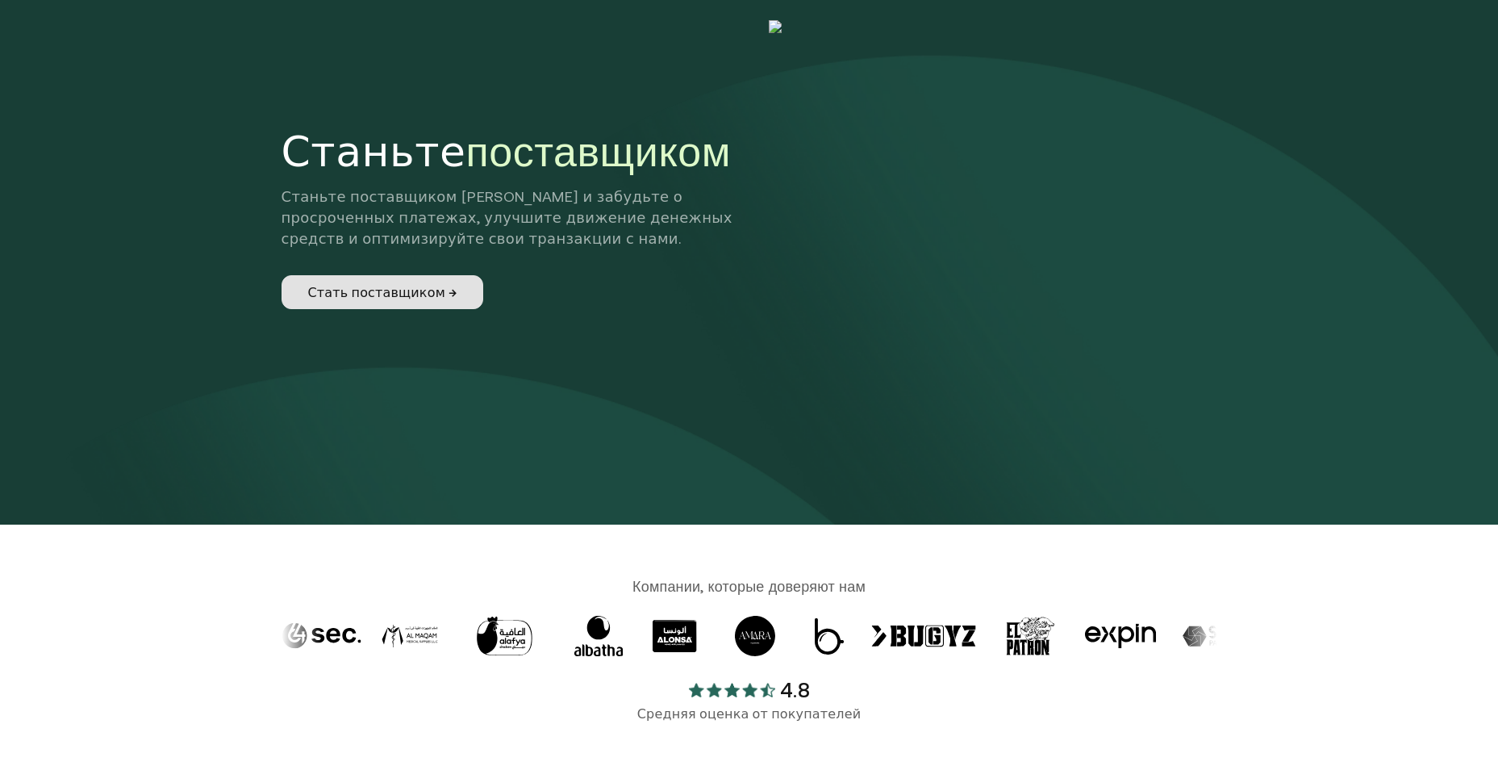
click at [396, 287] on link "Стать поставщиком →" at bounding box center [383, 292] width 202 height 34
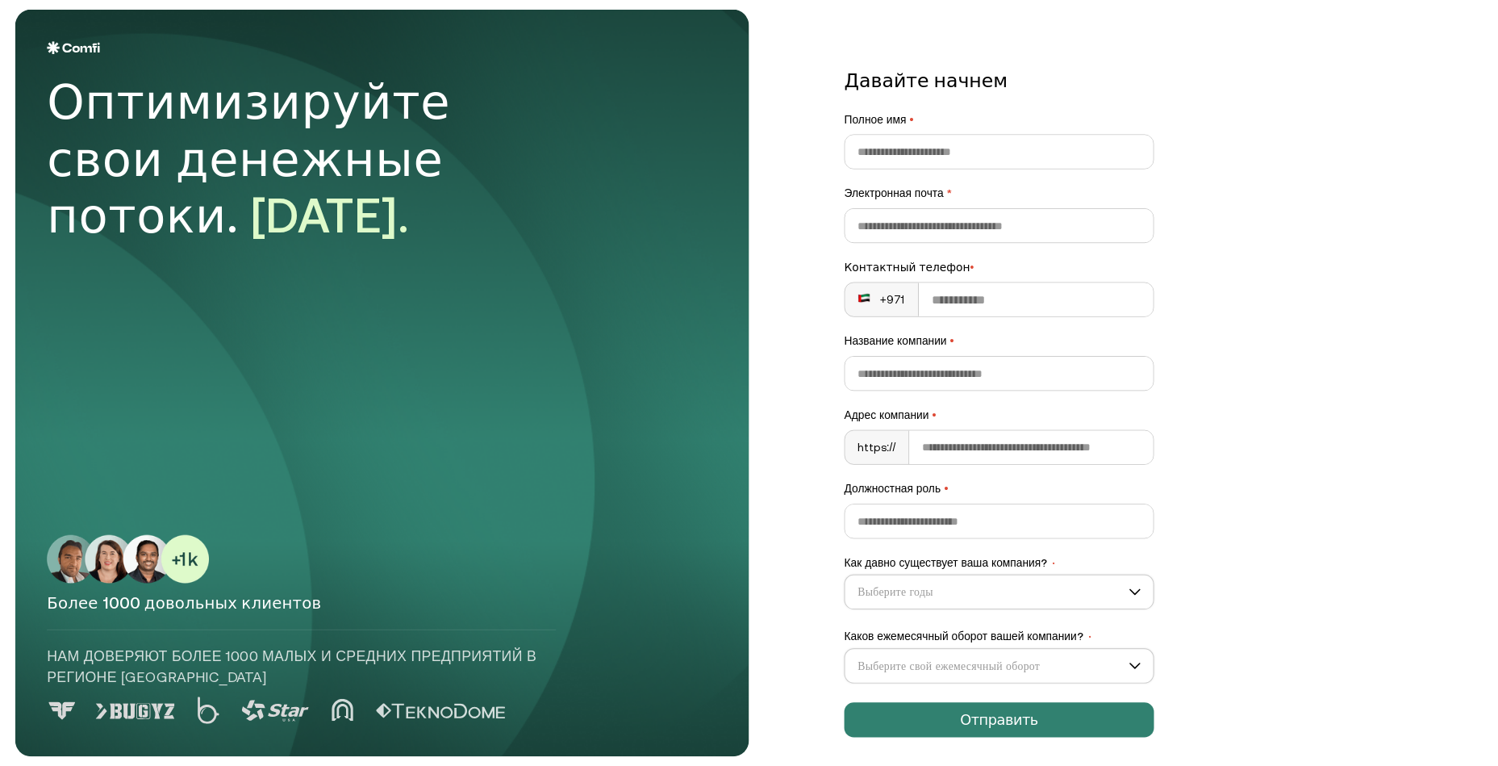
scroll to position [3, 0]
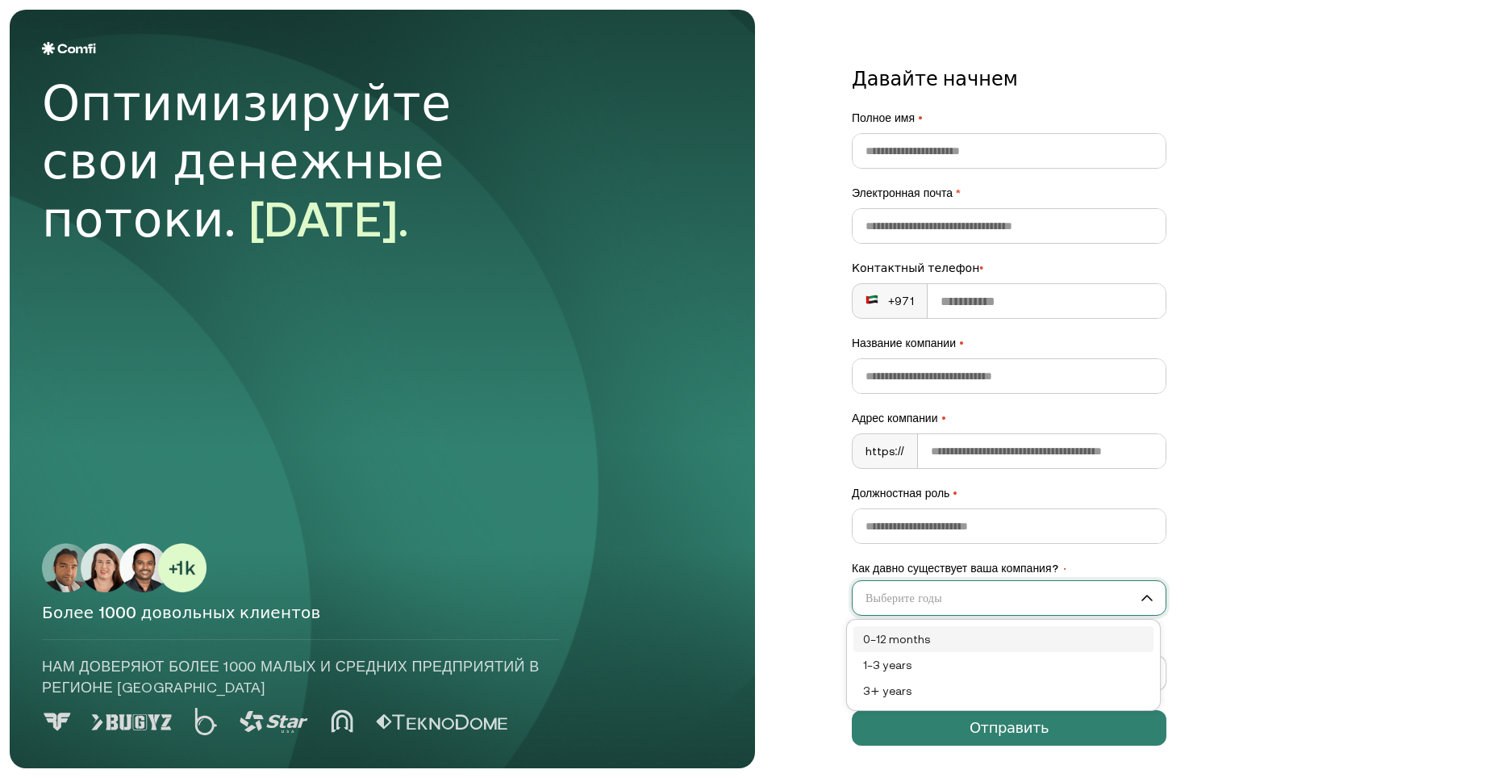
click at [1137, 592] on input "Как давно существует ваша компания? •" at bounding box center [1002, 598] width 298 height 24
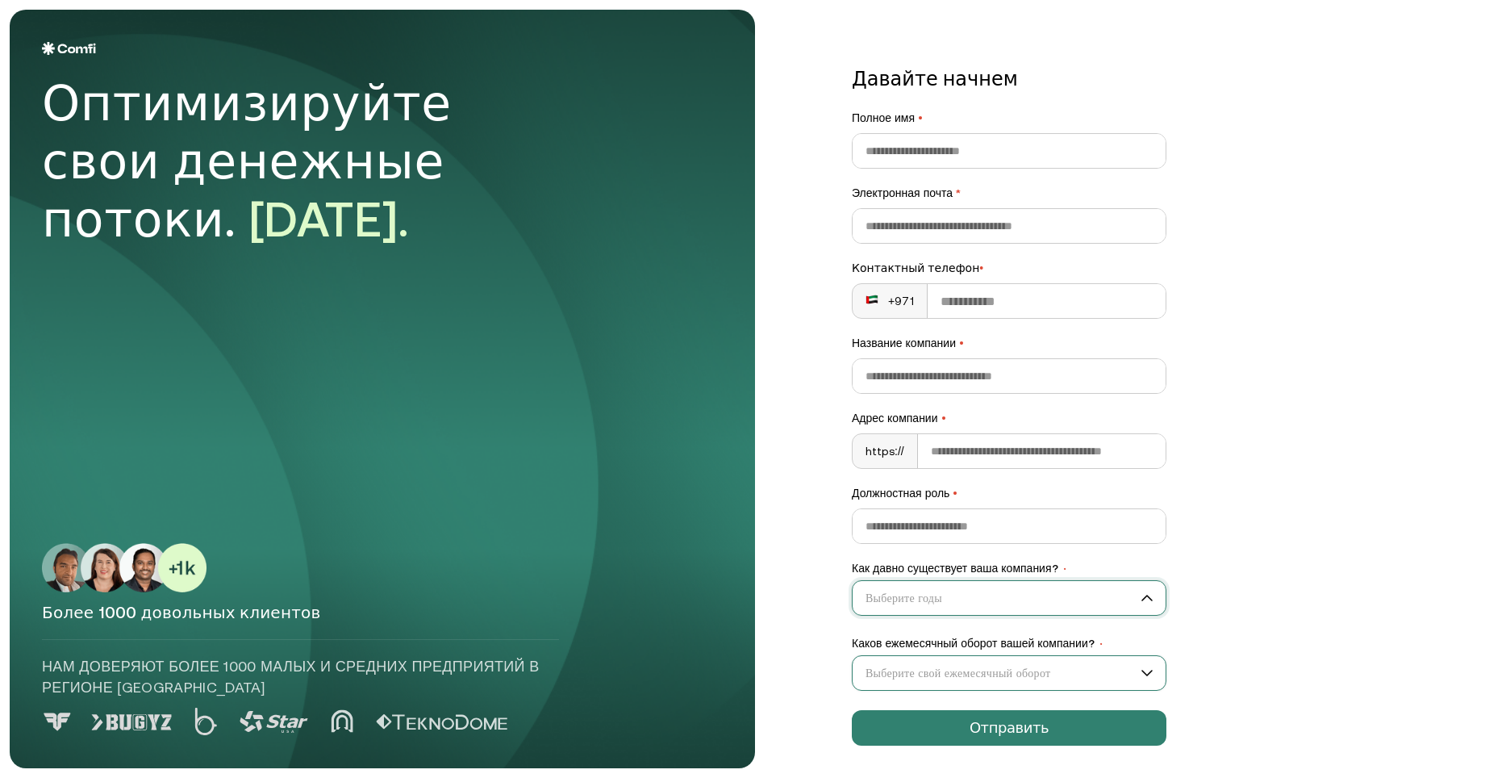
click at [1140, 674] on input "Каков ежемесячный оборот вашей компании? •" at bounding box center [1002, 673] width 298 height 24
click at [1138, 678] on input "Каков ежемесячный оборот вашей компании? •" at bounding box center [1002, 673] width 298 height 24
click at [1133, 678] on input "Каков ежемесячный оборот вашей компании? •" at bounding box center [1002, 673] width 298 height 24
click at [1138, 676] on input "Каков ежемесячный оборот вашей компании? •" at bounding box center [1002, 673] width 298 height 24
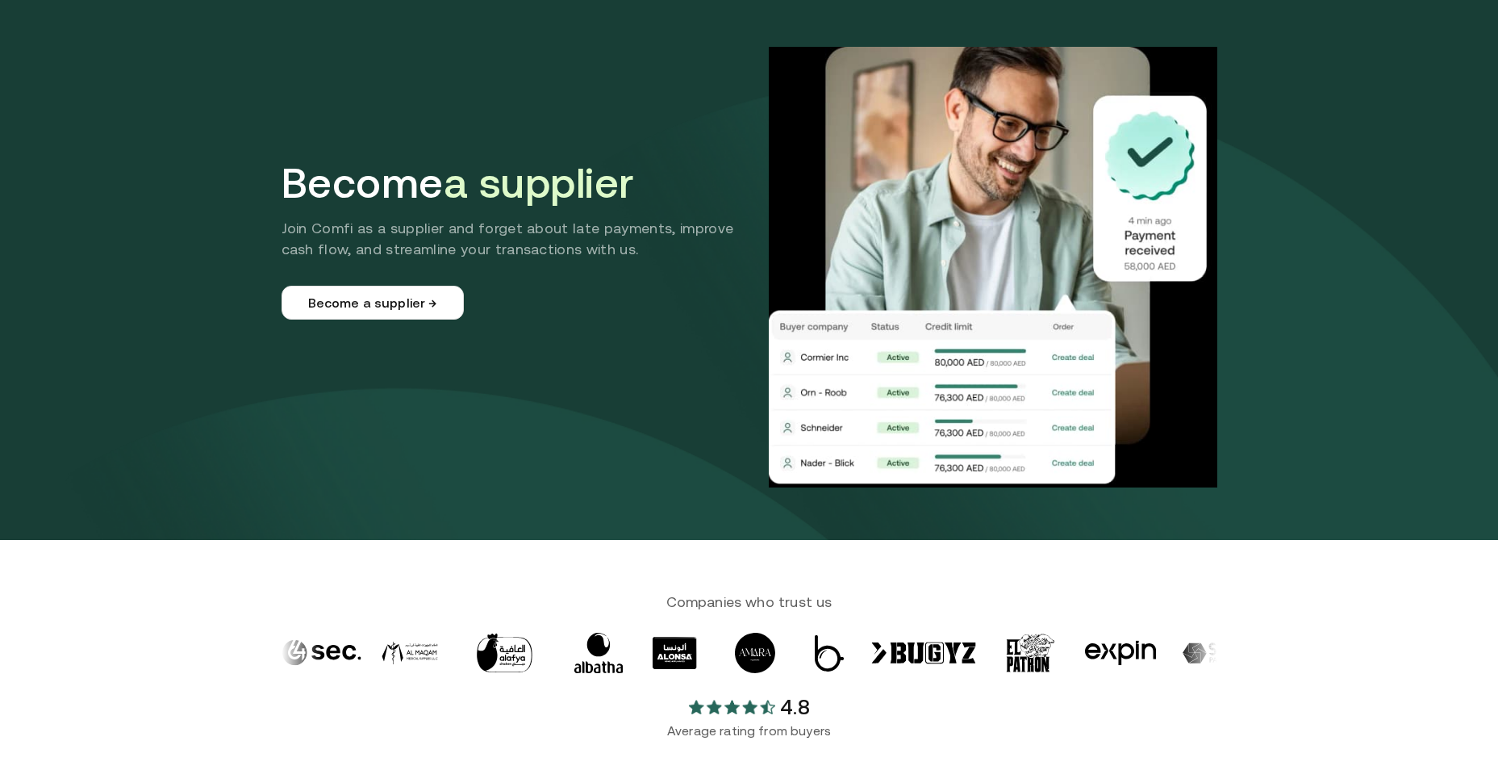
scroll to position [81, 0]
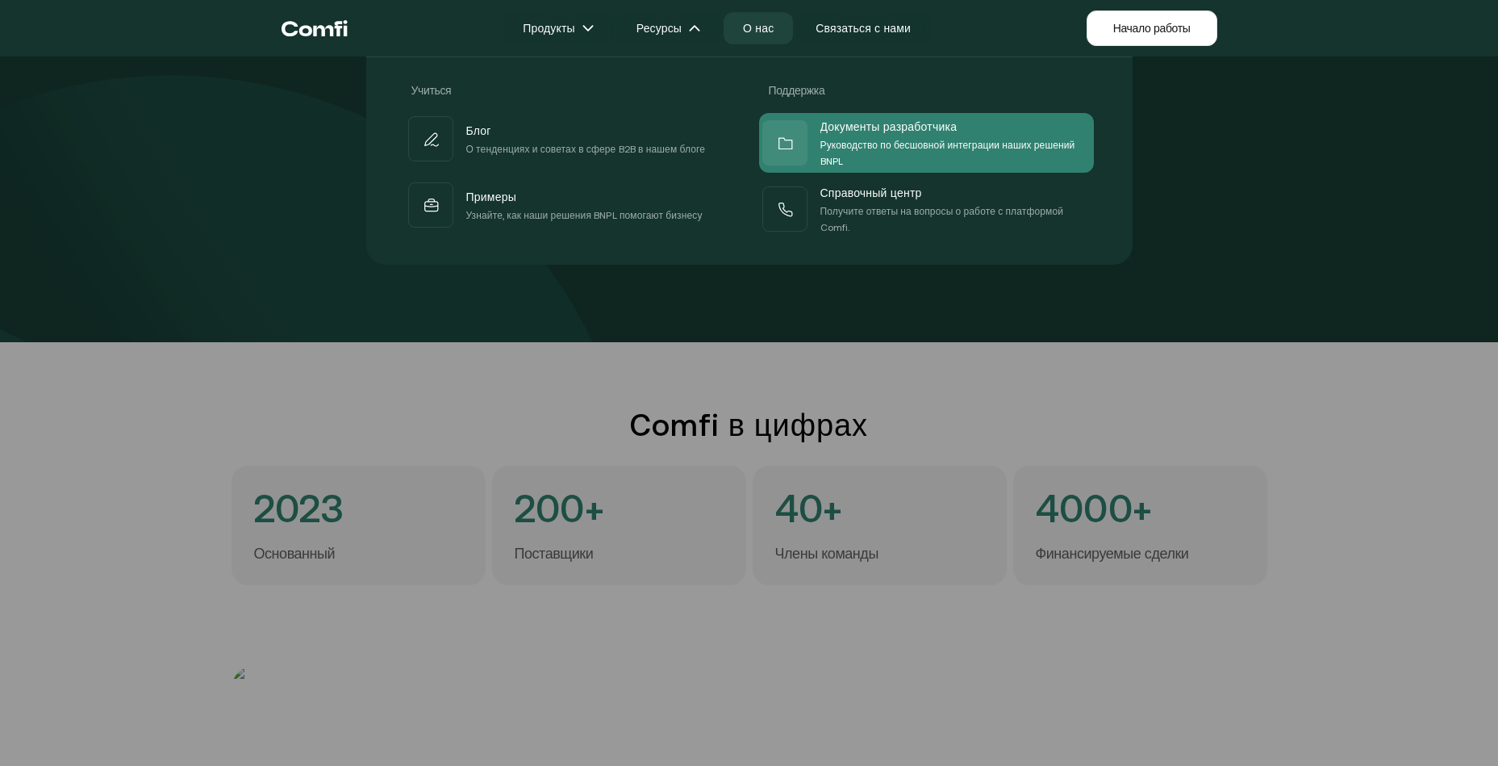
click at [867, 123] on span "Документы разработчика" at bounding box center [888, 126] width 137 height 21
